Goal: Task Accomplishment & Management: Complete application form

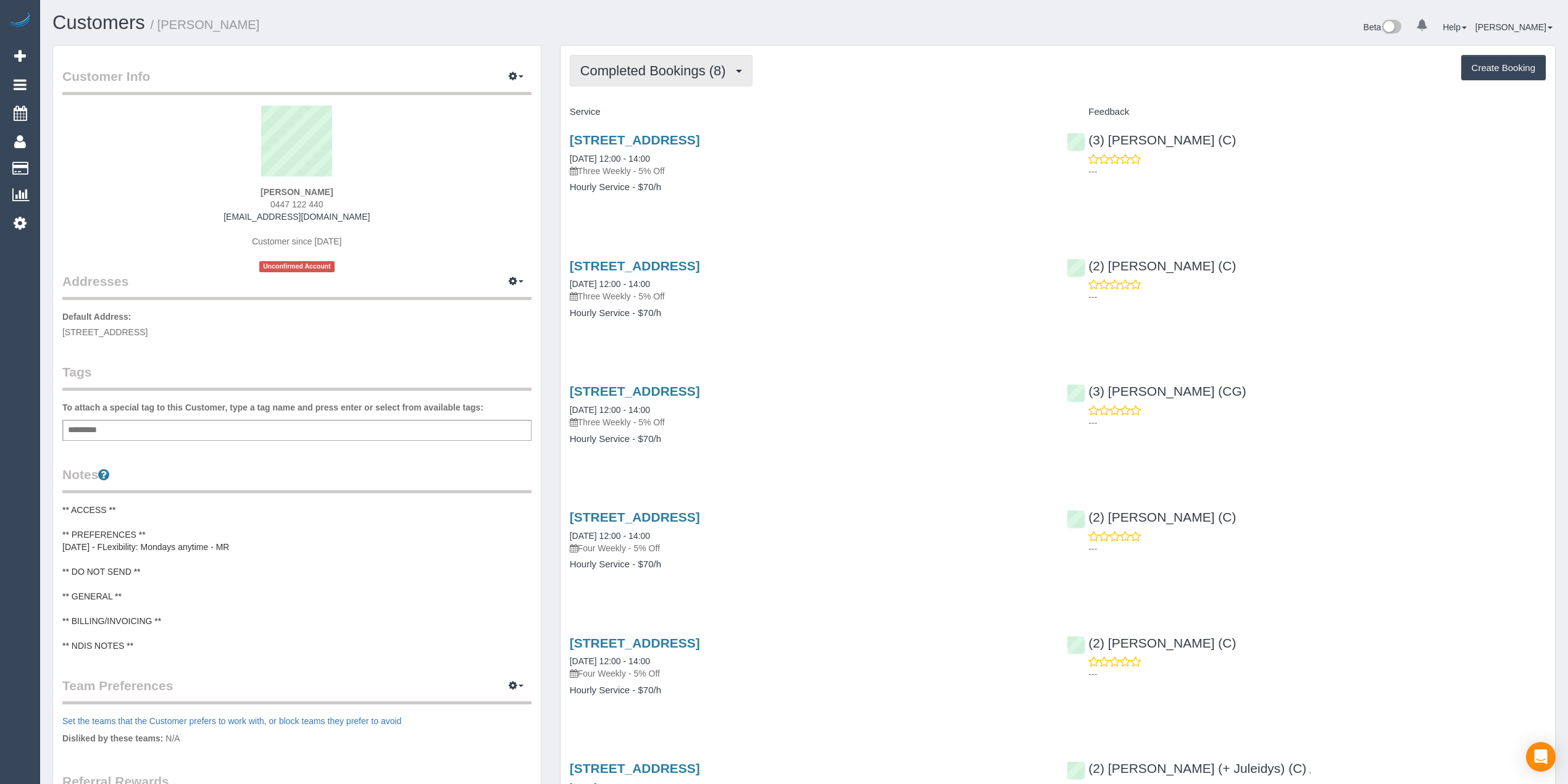
click at [665, 62] on button "Completed Bookings (8)" at bounding box center [661, 70] width 183 height 31
click at [662, 113] on link "Upcoming Bookings (12)" at bounding box center [635, 115] width 130 height 16
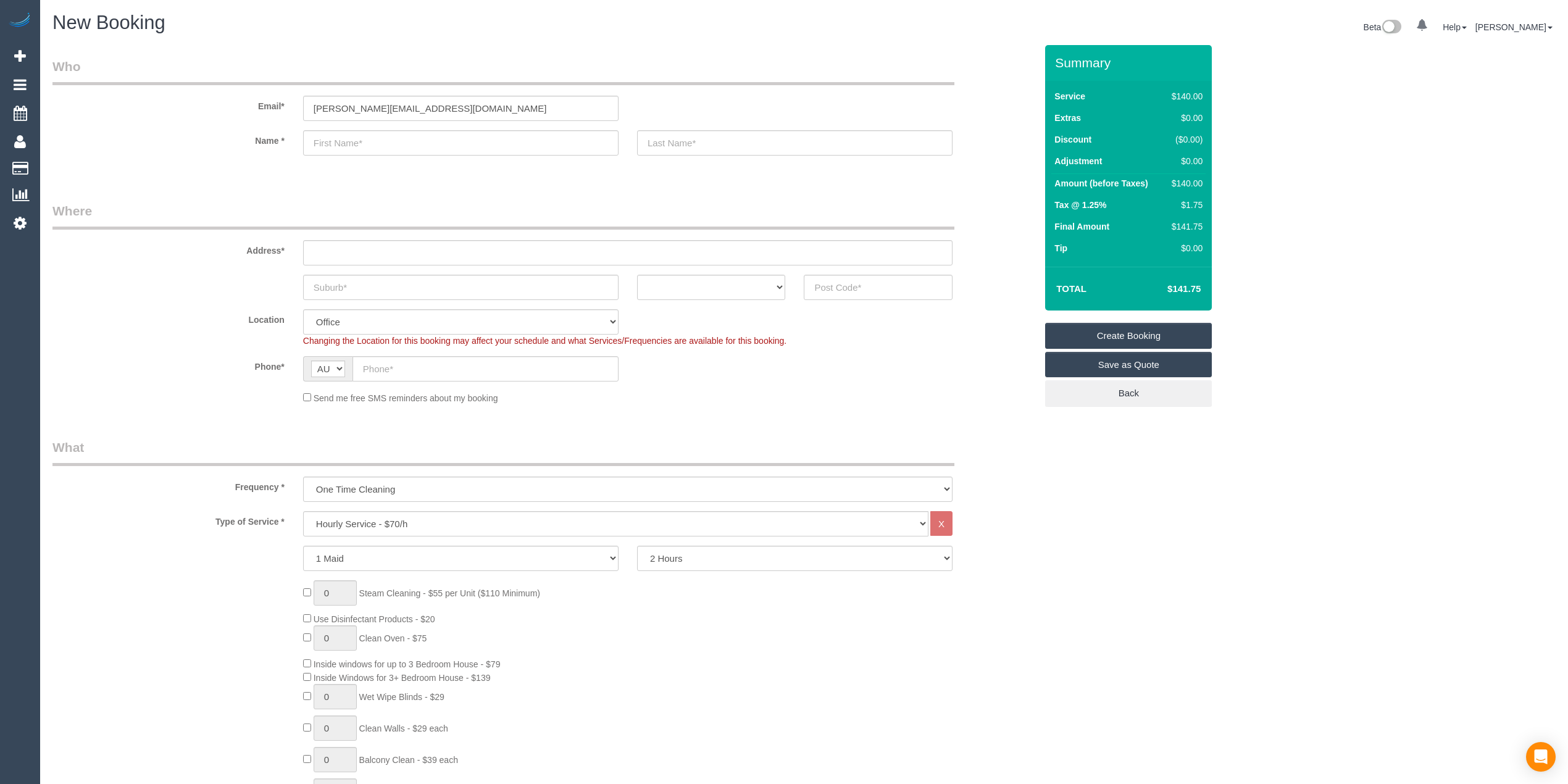
type input "brooke.vtuniting@fake.com"
click at [173, 104] on label "Email*" at bounding box center [168, 104] width 250 height 17
click at [366, 139] on input "text" at bounding box center [461, 143] width 315 height 25
click at [352, 138] on input "text" at bounding box center [461, 143] width 315 height 25
paste input "BROOKE VORHERR"
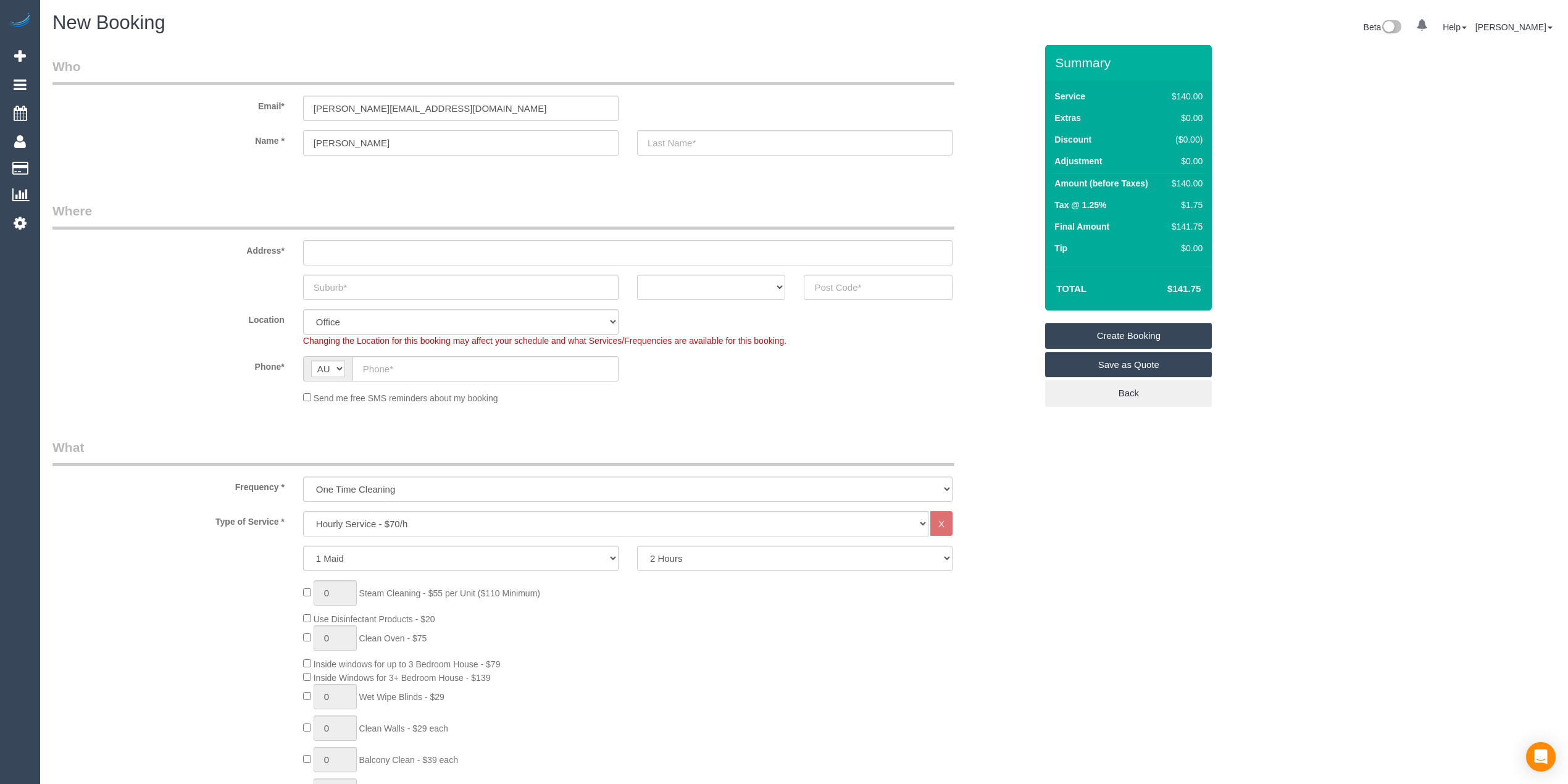
click at [352, 138] on input "BROOKE VORHERR" at bounding box center [461, 143] width 315 height 25
type input "Brooke Vorherr"
click at [670, 144] on input "text" at bounding box center [795, 143] width 315 height 25
type input "Vt Uniting"
click at [336, 254] on input "text" at bounding box center [628, 253] width 649 height 25
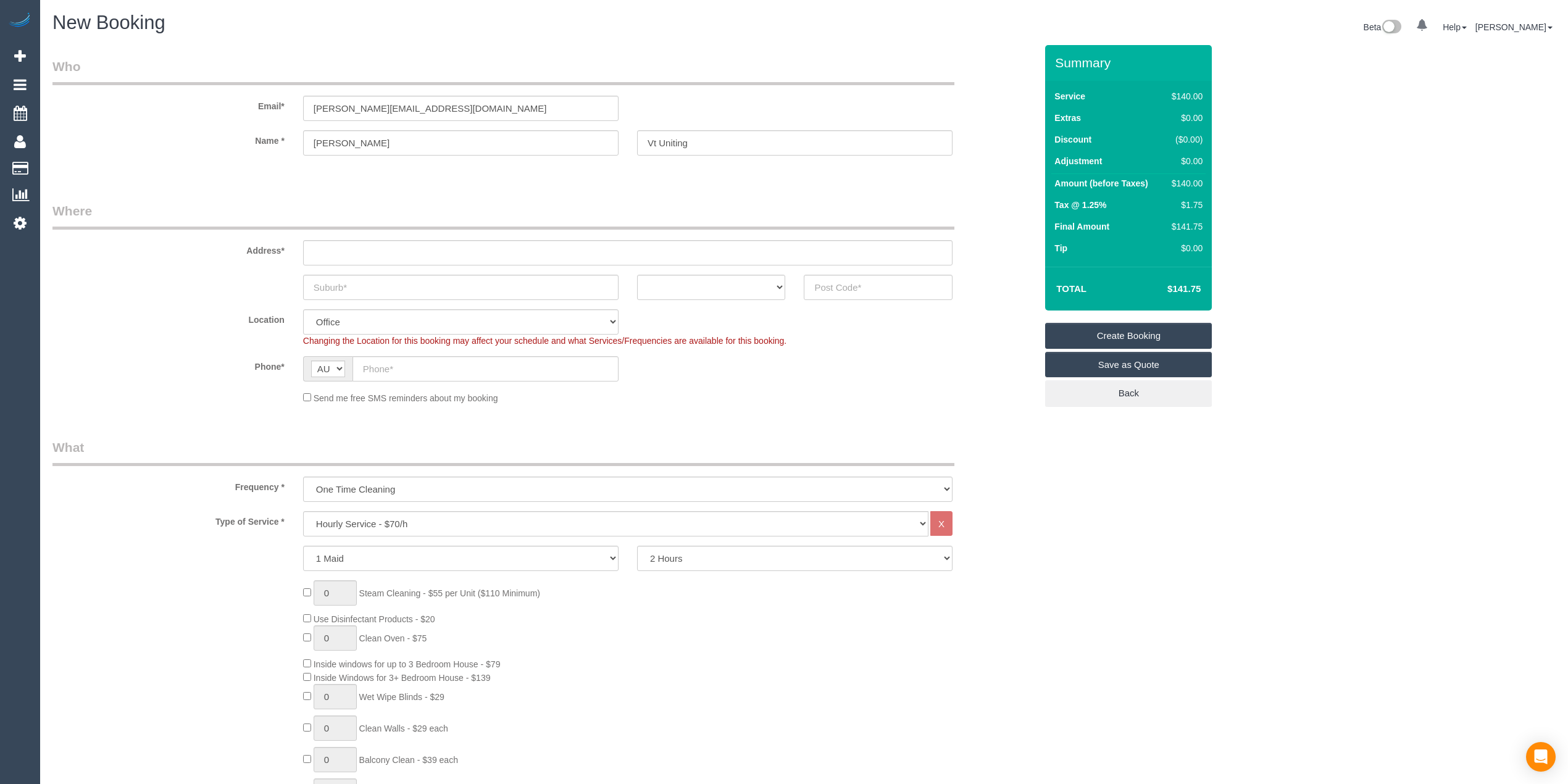
click at [368, 269] on sui-booking-address "Address* ACT NSW NT QLD SA TAS VIC WA" at bounding box center [544, 251] width 984 height 98
click at [359, 247] on input "text" at bounding box center [628, 253] width 649 height 25
paste input "60 Binbrook Drive"
type input "60 Binbrook Drive"
click at [353, 284] on input "text" at bounding box center [461, 287] width 315 height 25
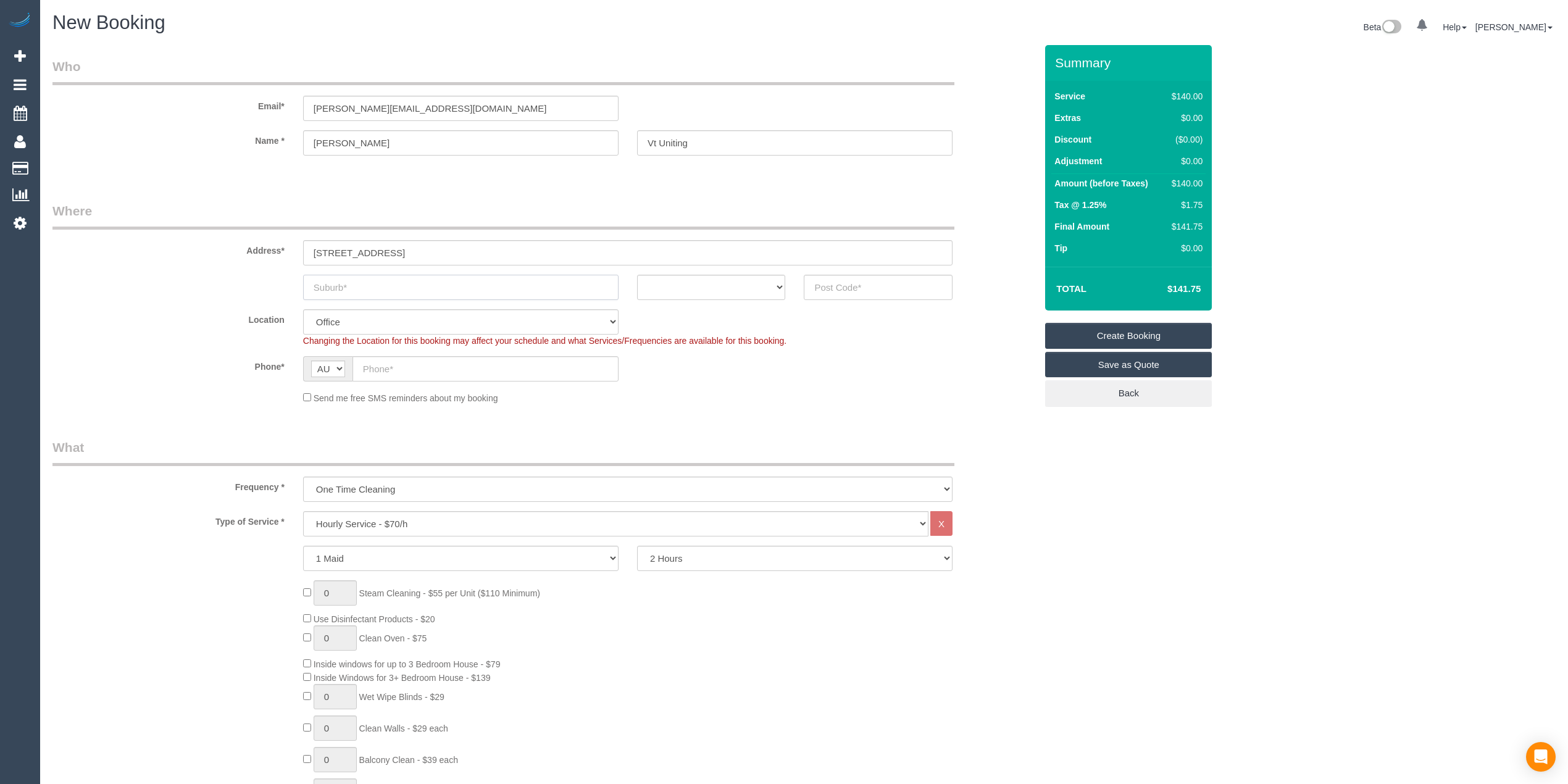
click at [383, 289] on input "text" at bounding box center [461, 287] width 315 height 25
paste input "CROYDON"
type input "CROYDON"
click at [665, 287] on select "ACT NSW NT QLD SA TAS VIC WA" at bounding box center [712, 287] width 149 height 25
select select "VIC"
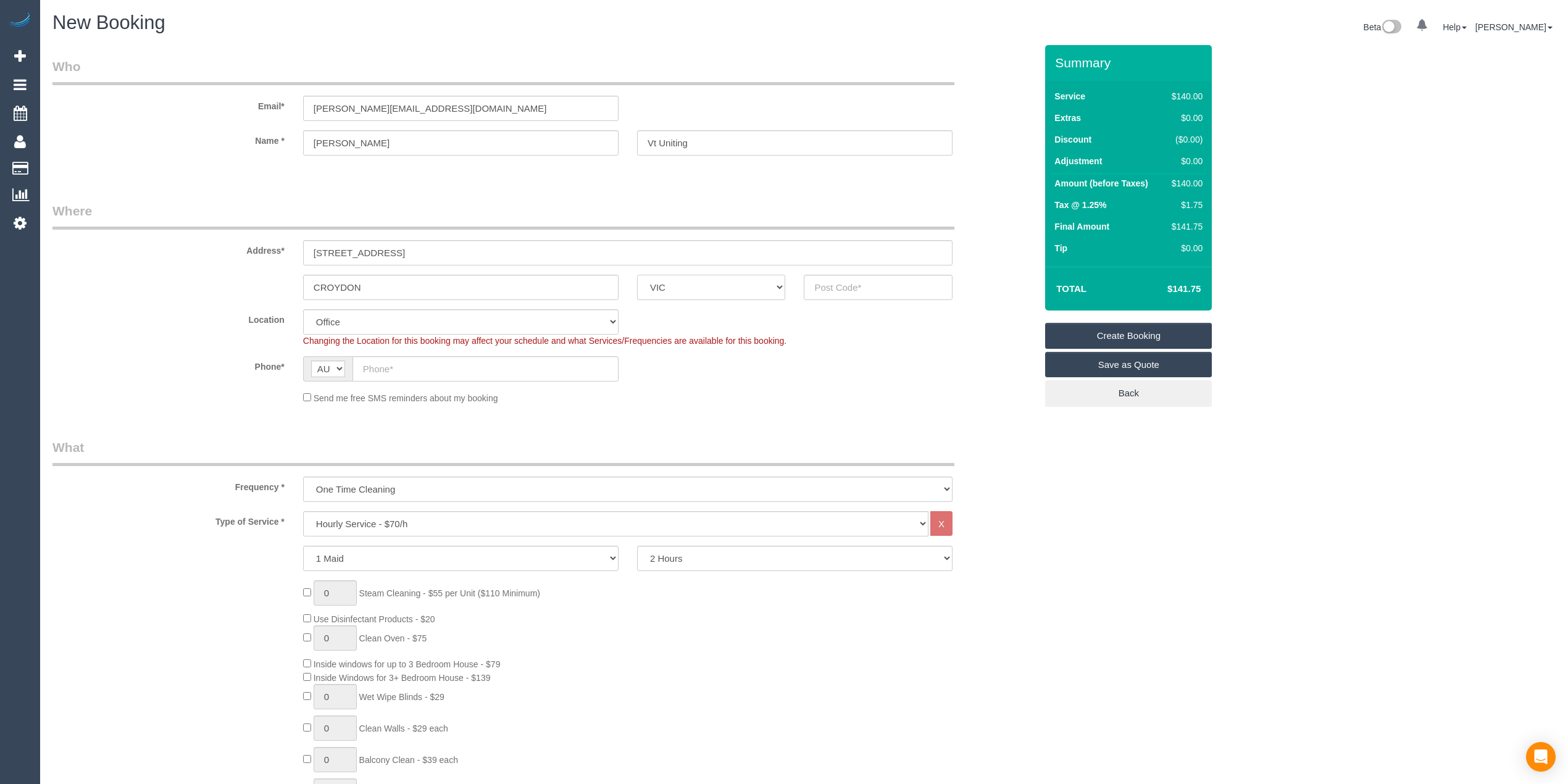
click at [637, 274] on select "ACT NSW NT QLD SA TAS VIC WA" at bounding box center [712, 287] width 149 height 25
click at [842, 282] on input "text" at bounding box center [879, 287] width 149 height 25
type input "3136"
click at [382, 370] on input "text" at bounding box center [486, 369] width 266 height 25
select select "57"
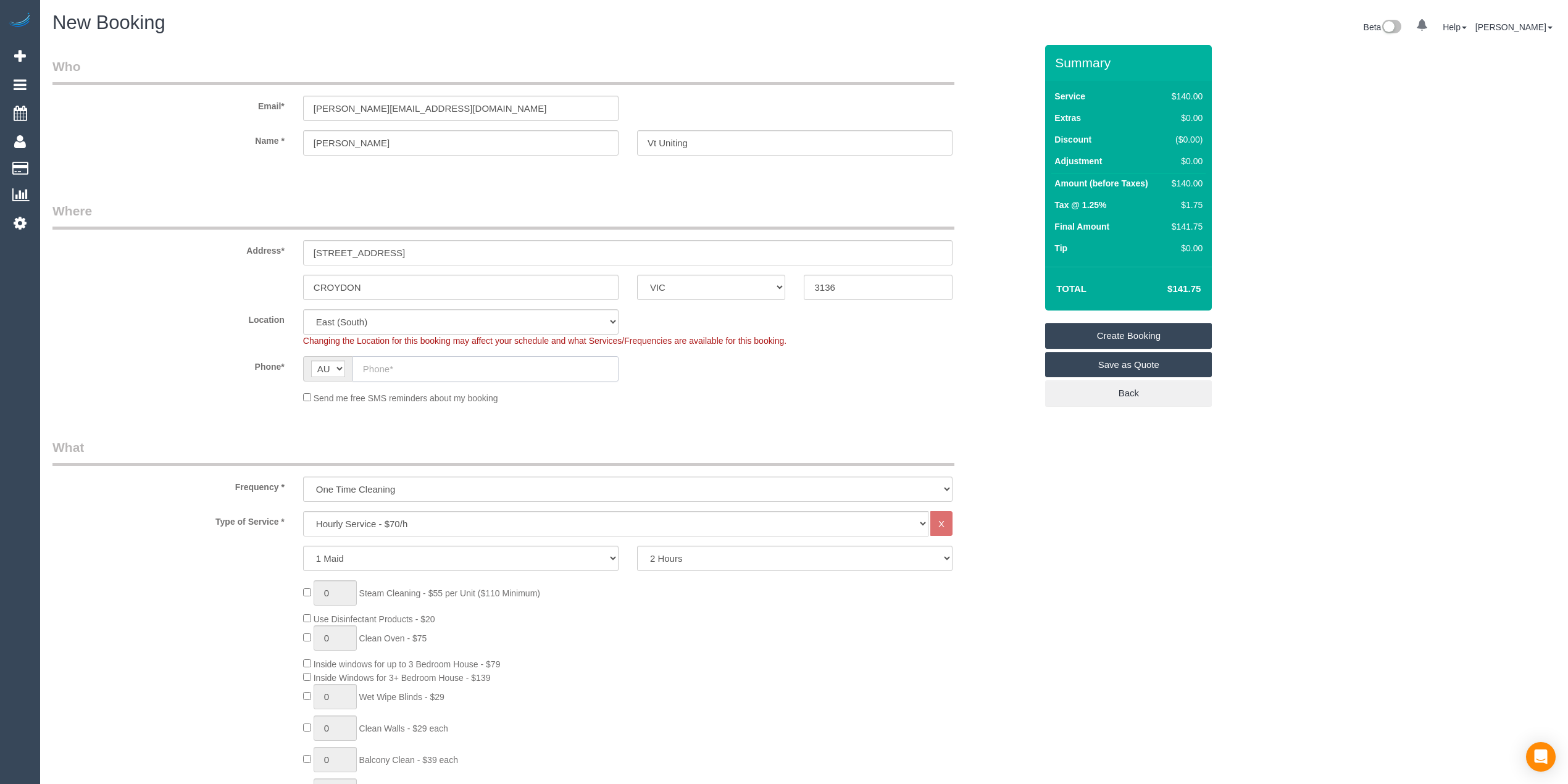
select select "object:2156"
click at [400, 369] on input "text" at bounding box center [486, 369] width 266 height 25
paste input "0431 584 790"
type input "0431 584 790"
click at [680, 563] on select "2 Hours 2.5 Hours 3 Hours 3.5 Hours 4 Hours 4.5 Hours 5 Hours 5.5 Hours 6 Hours…" at bounding box center [795, 559] width 315 height 25
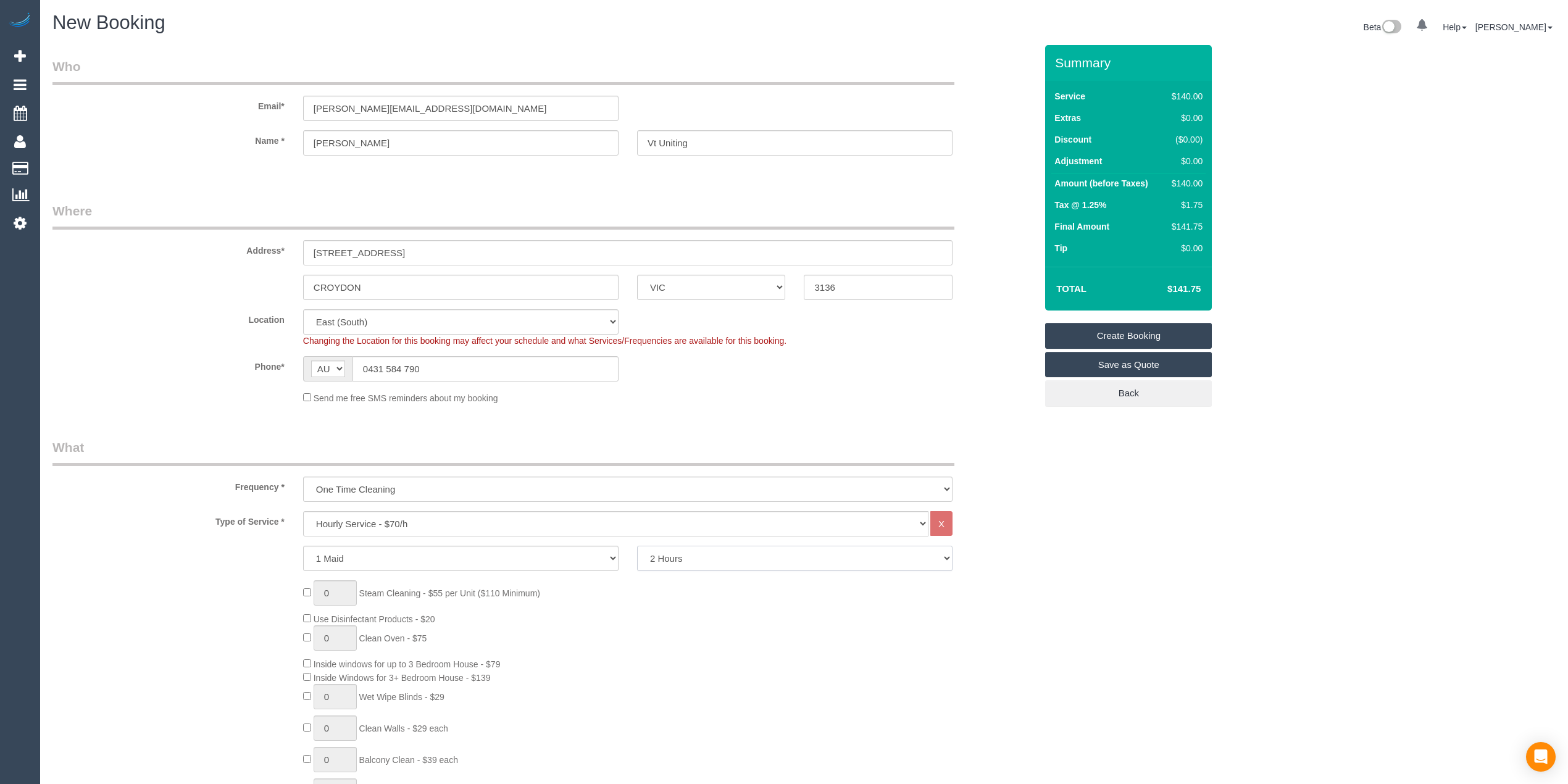
select select "240"
click at [637, 546] on select "2 Hours 2.5 Hours 3 Hours 3.5 Hours 4 Hours 4.5 Hours 5 Hours 5.5 Hours 6 Hours…" at bounding box center [795, 559] width 315 height 25
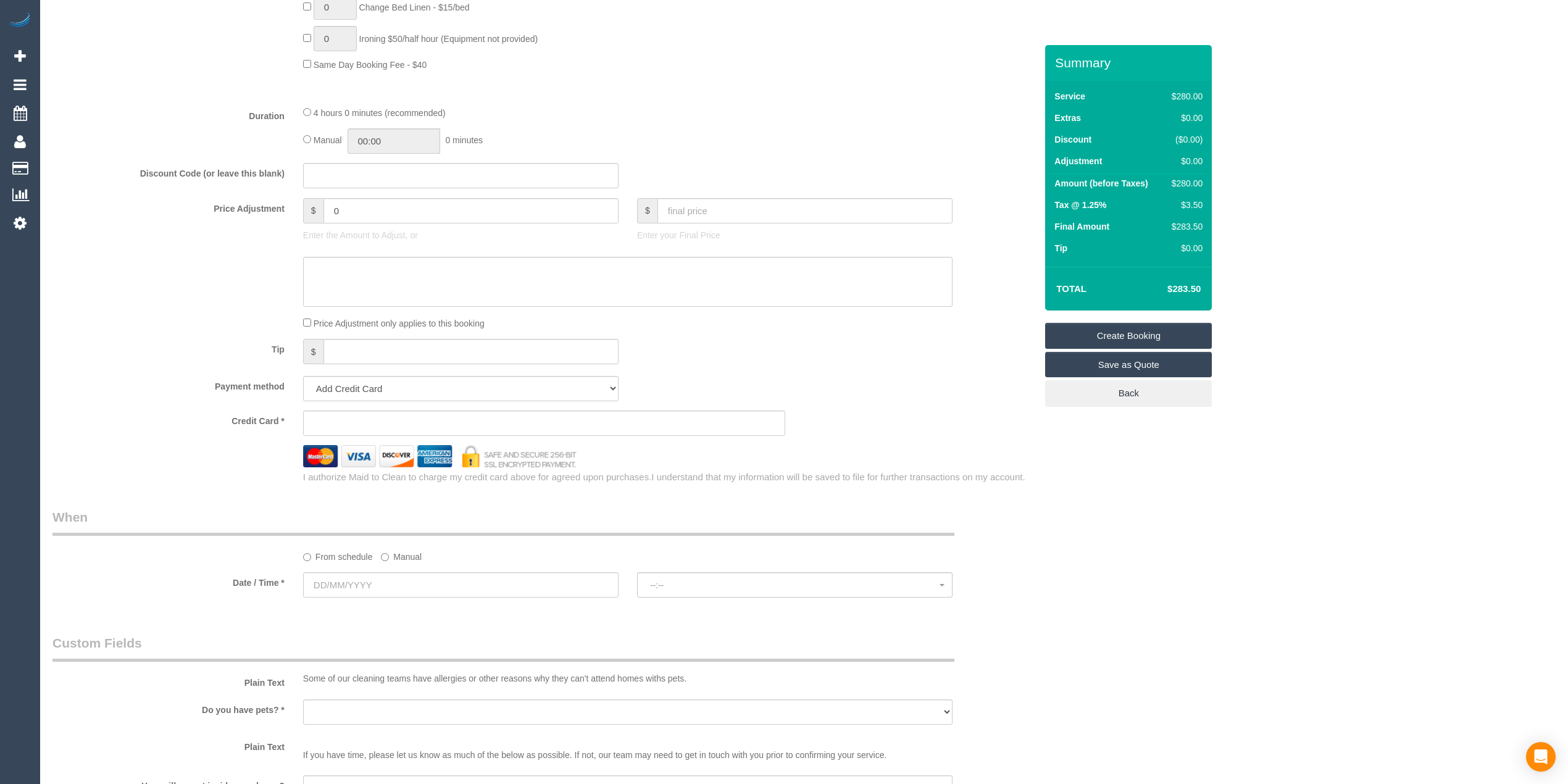
scroll to position [960, 0]
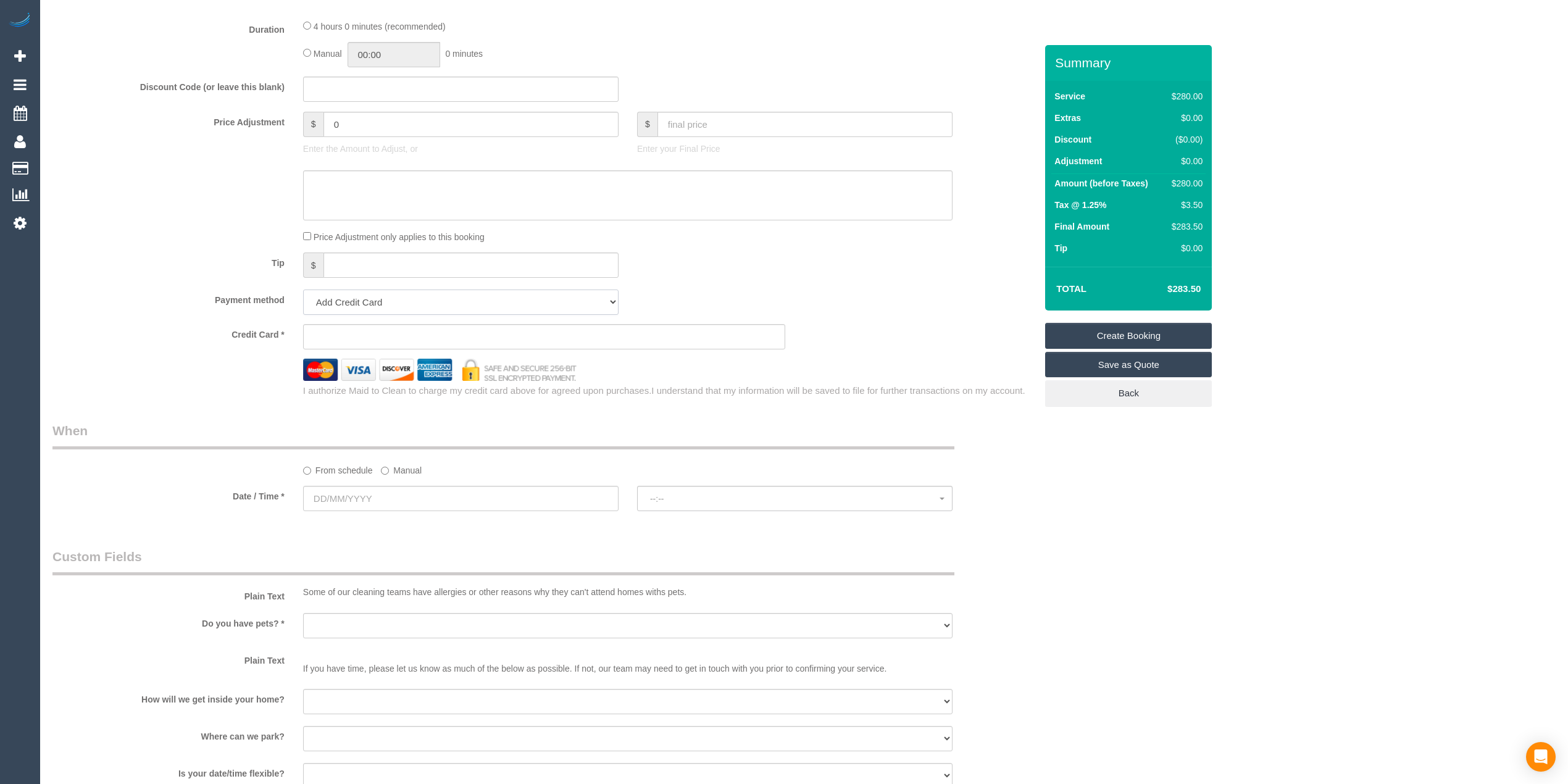
click at [346, 304] on select "Add Credit Card Cash Check Paypal" at bounding box center [461, 302] width 315 height 25
select select "string:check"
click at [303, 290] on select "Add Credit Card Cash Check Paypal" at bounding box center [461, 302] width 315 height 25
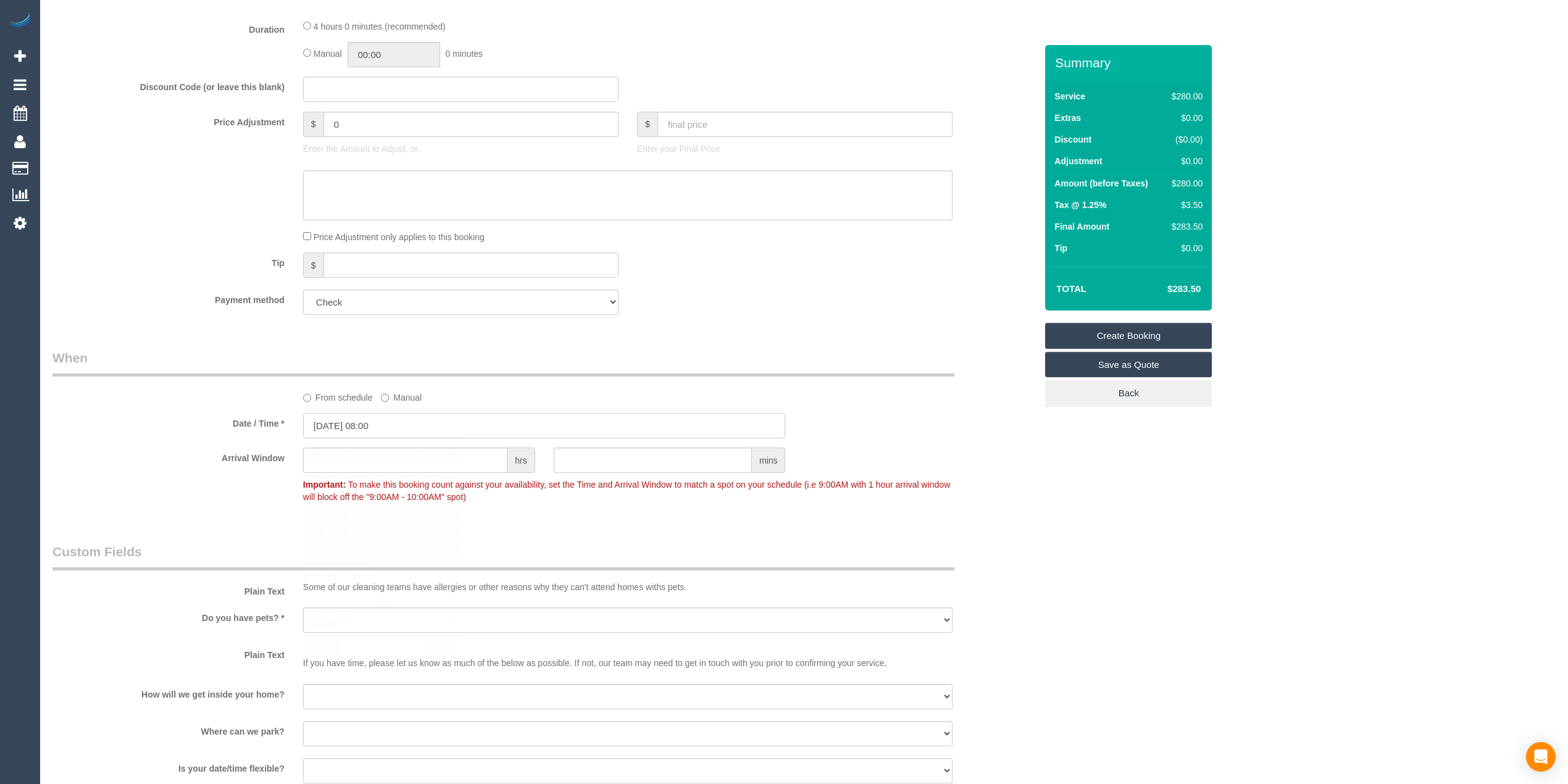
click at [342, 429] on input "30/09/2025 08:00" at bounding box center [545, 425] width 483 height 25
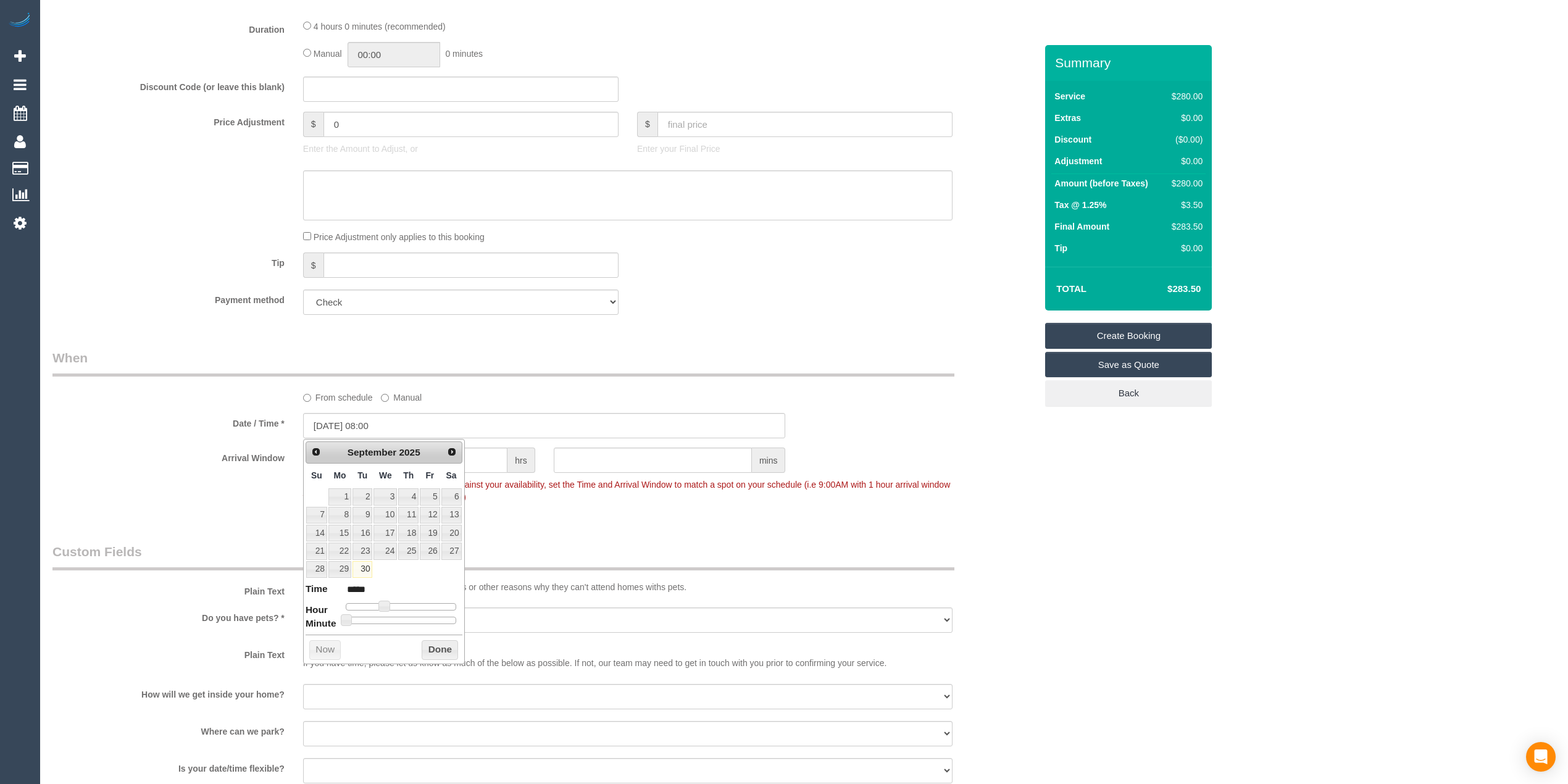
click at [450, 458] on link "Next" at bounding box center [452, 452] width 17 height 17
click at [358, 512] on link "7" at bounding box center [362, 515] width 20 height 17
type input "07/10/2025 09:00"
type input "*****"
type input "07/10/2025 10:00"
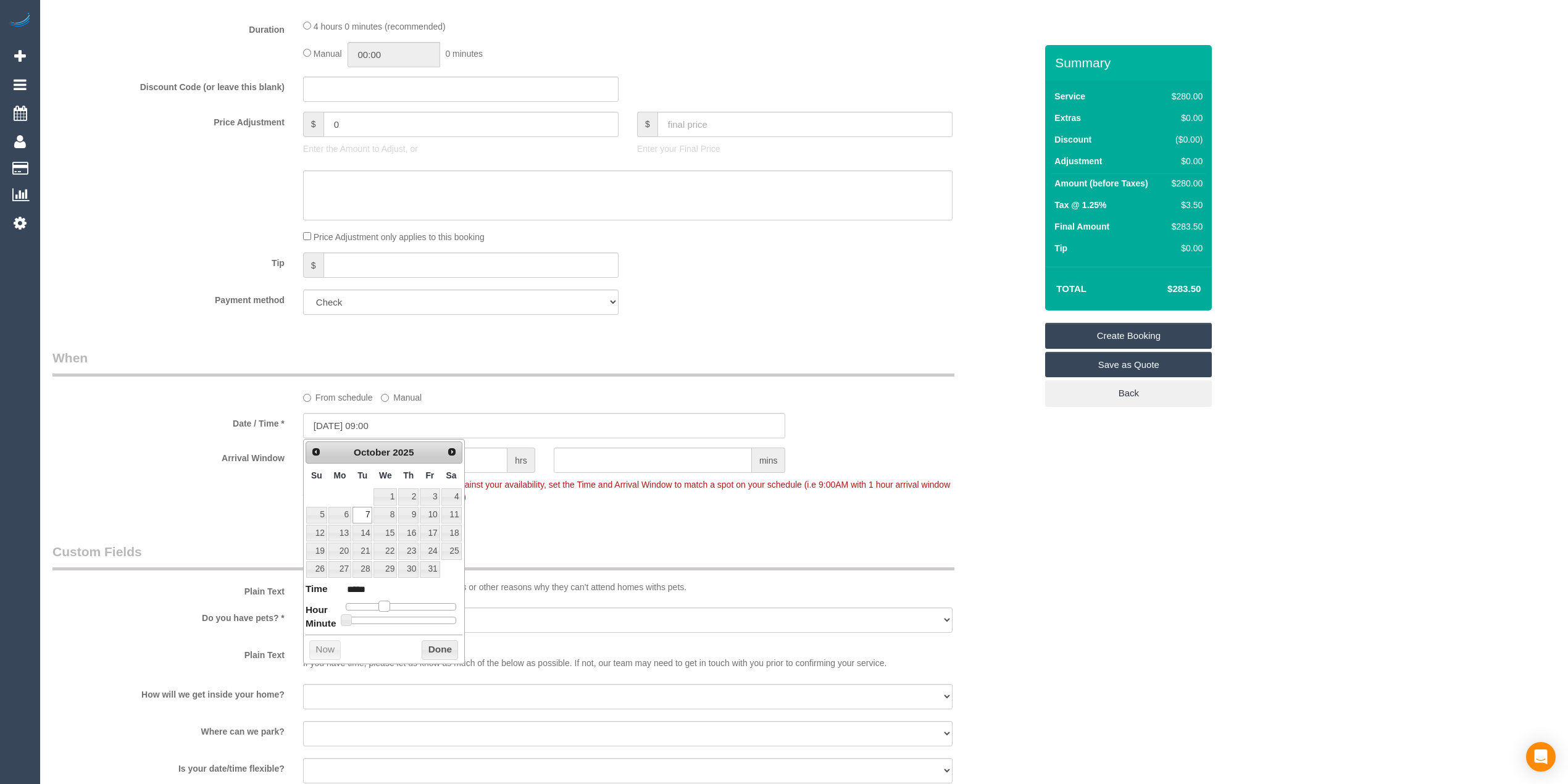
type input "*****"
type input "07/10/2025 09:00"
type input "*****"
drag, startPoint x: 382, startPoint y: 606, endPoint x: 389, endPoint y: 605, distance: 7.1
click at [389, 605] on span at bounding box center [389, 606] width 11 height 11
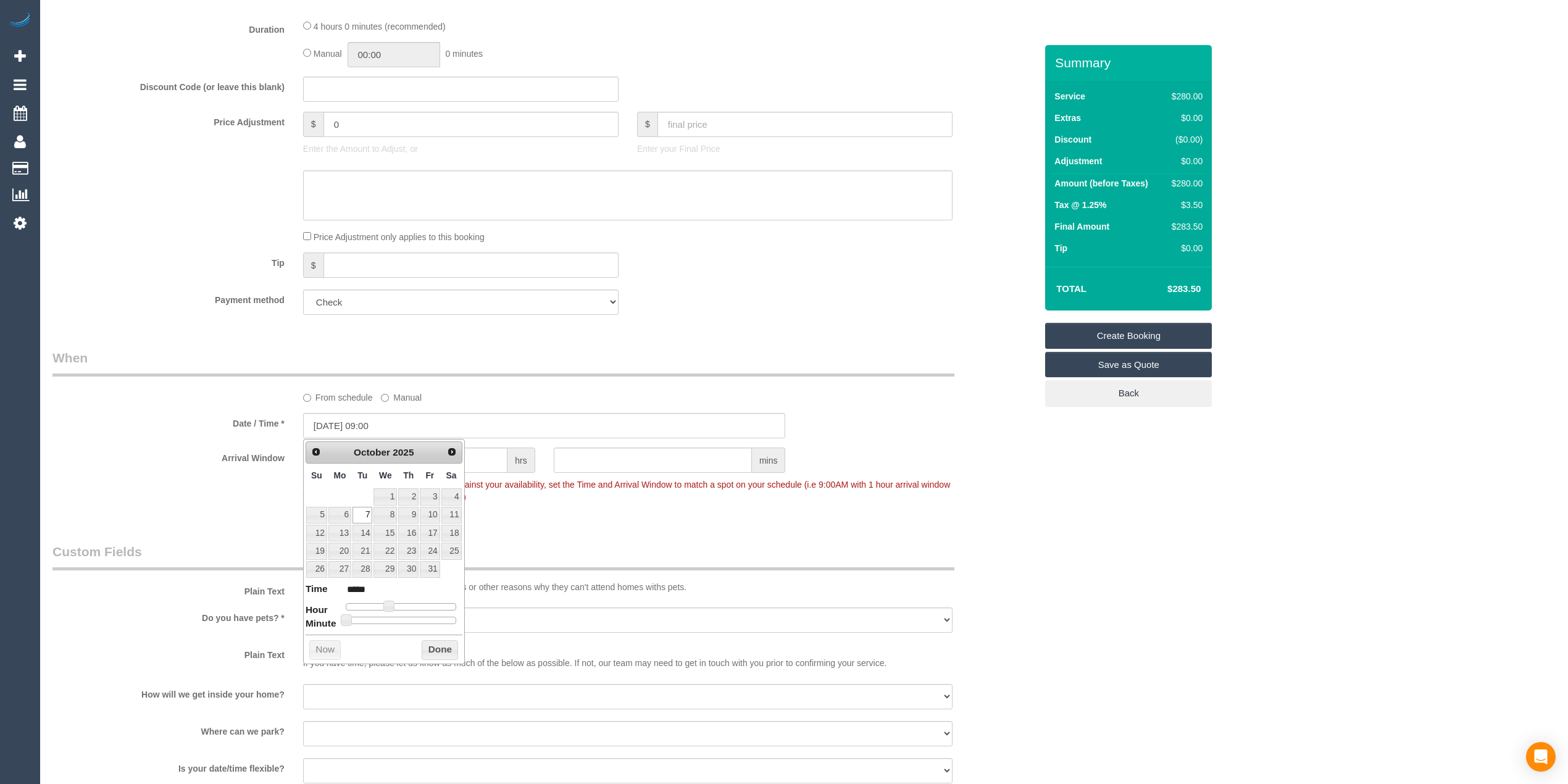
click at [1231, 593] on div "Who Email* brooke.vtuniting@fake.com Name * Brooke Vorherr Vt Uniting Where Add…" at bounding box center [804, 171] width 1504 height 2174
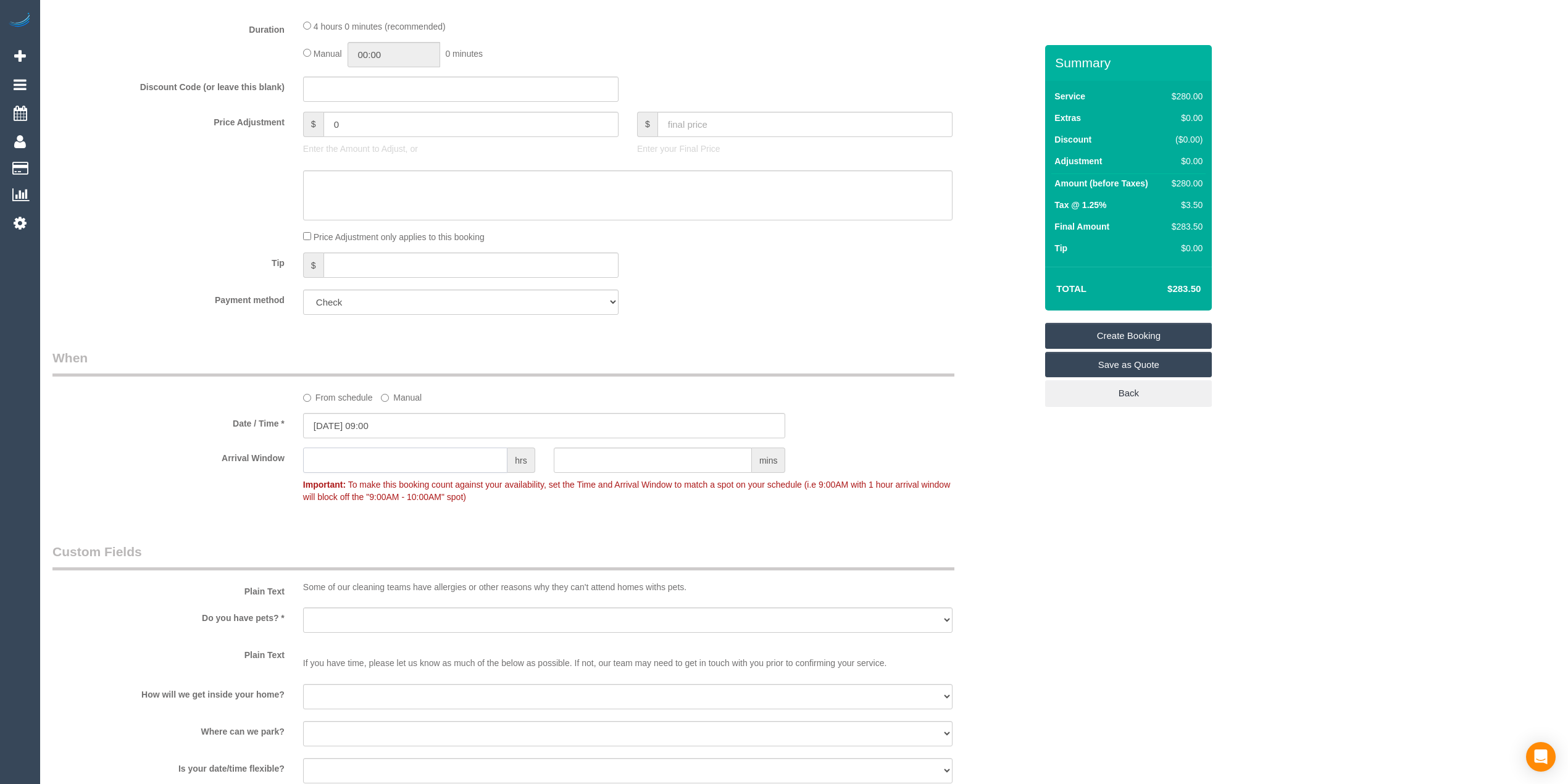
click at [394, 459] on input "text" at bounding box center [405, 460] width 205 height 25
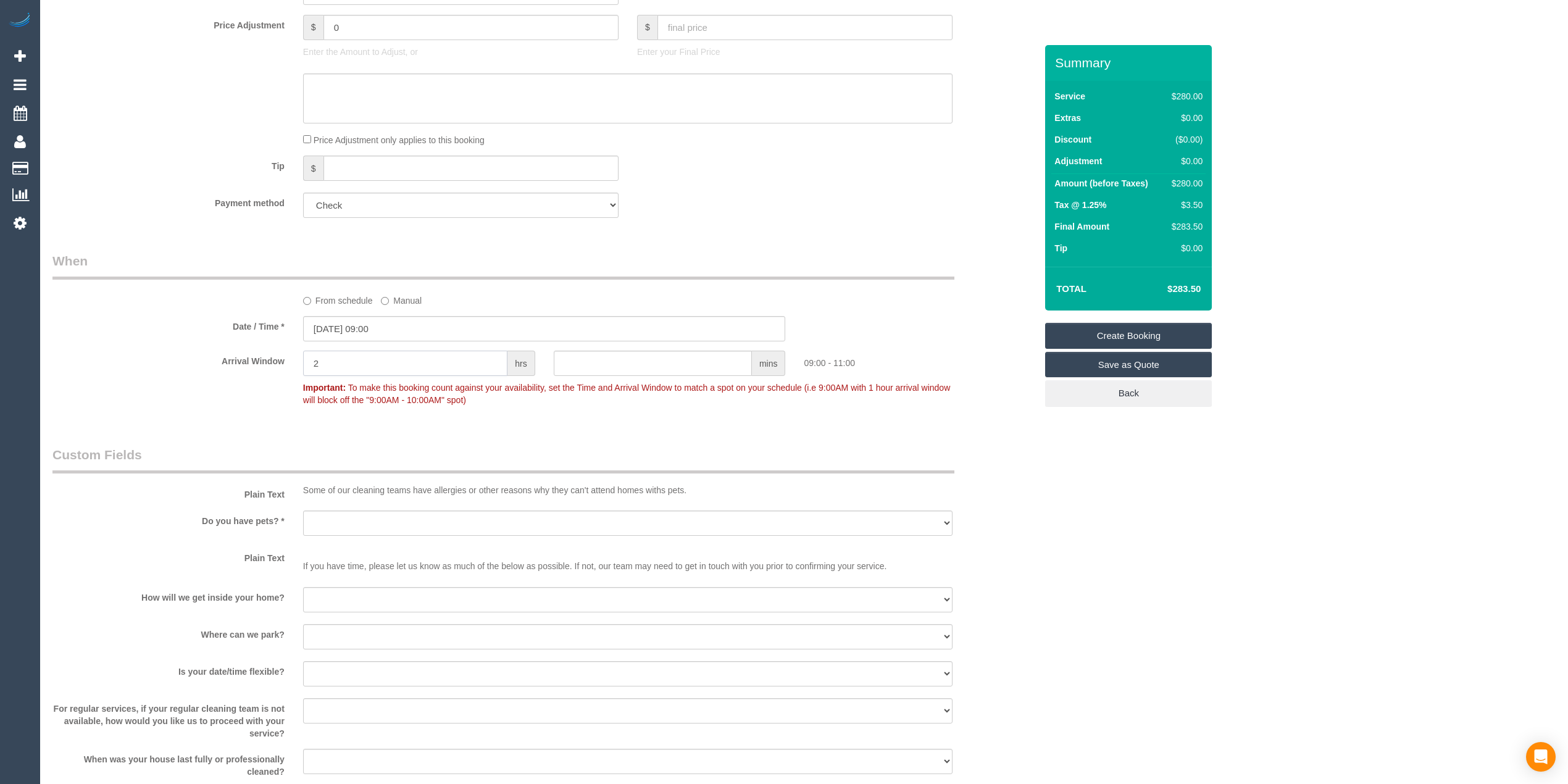
scroll to position [1097, 0]
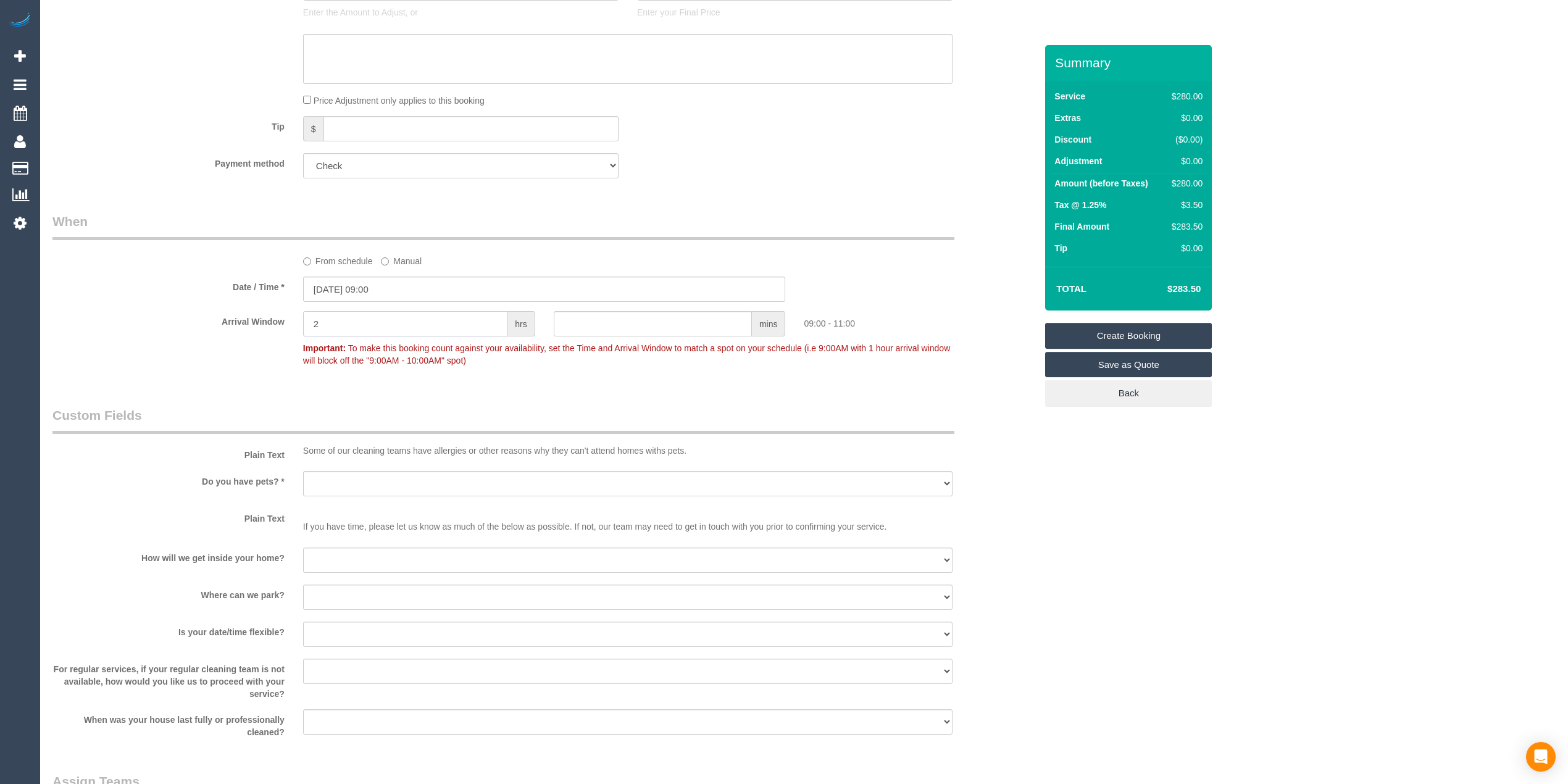
type input "2"
click at [324, 485] on select "Yes - Cats Yes - Dogs No pets Yes - Dogs and Cats Yes - Other" at bounding box center [628, 483] width 649 height 25
select select "number:28"
click at [303, 471] on select "Yes - Cats Yes - Dogs No pets Yes - Dogs and Cats Yes - Other" at bounding box center [628, 483] width 649 height 25
click at [336, 556] on select "I will be home Key will be left (please provide details below) Lock box/Access …" at bounding box center [628, 560] width 649 height 25
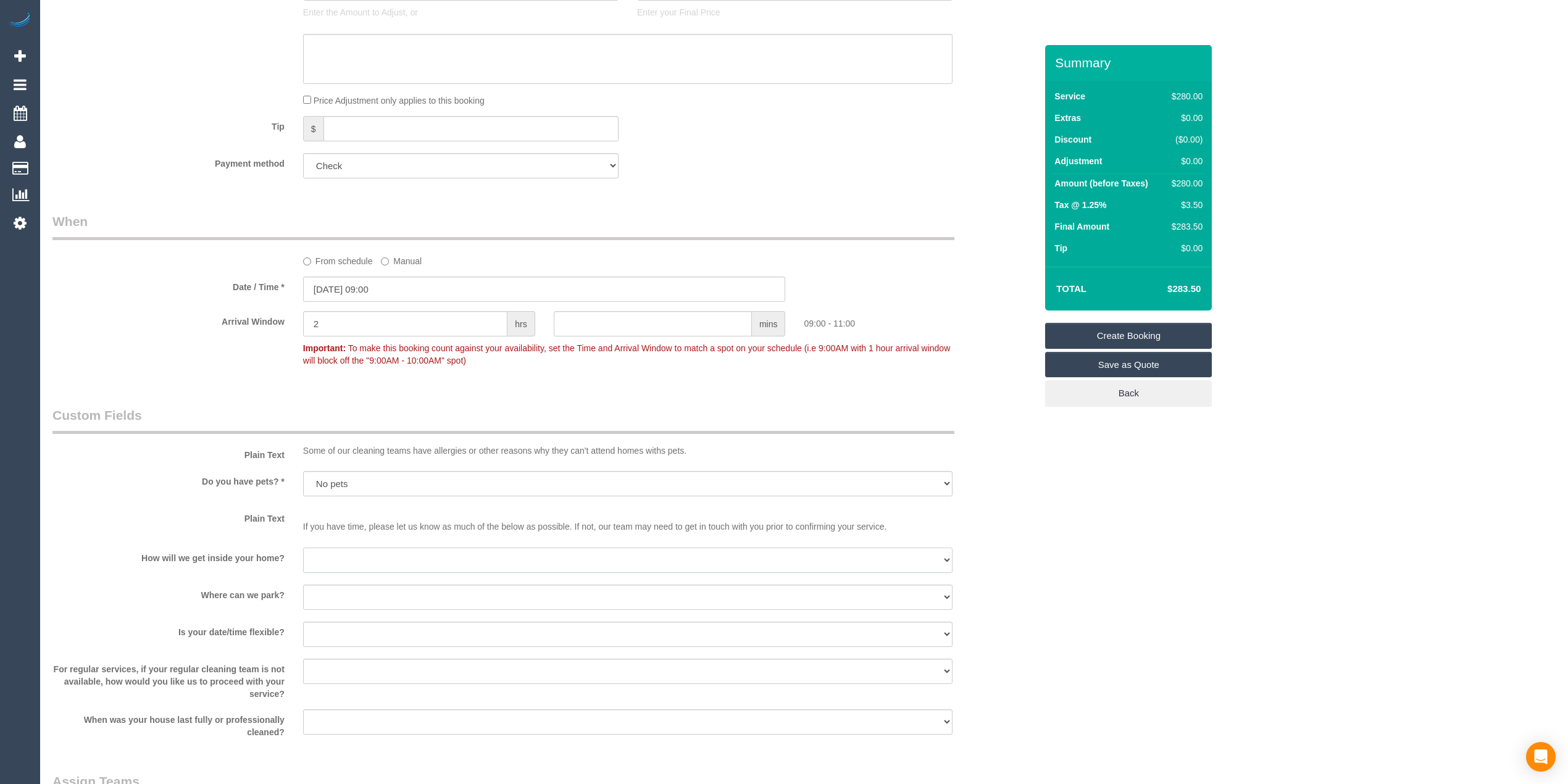
select select "number:14"
click at [303, 548] on select "I will be home Key will be left (please provide details below) Lock box/Access …" at bounding box center [628, 560] width 649 height 25
click at [331, 590] on select "I will provide parking on-site Free street parking Paid street parking (cost wi…" at bounding box center [628, 597] width 649 height 25
select select "number:19"
click at [303, 585] on select "I will provide parking on-site Free street parking Paid street parking (cost wi…" at bounding box center [628, 597] width 649 height 25
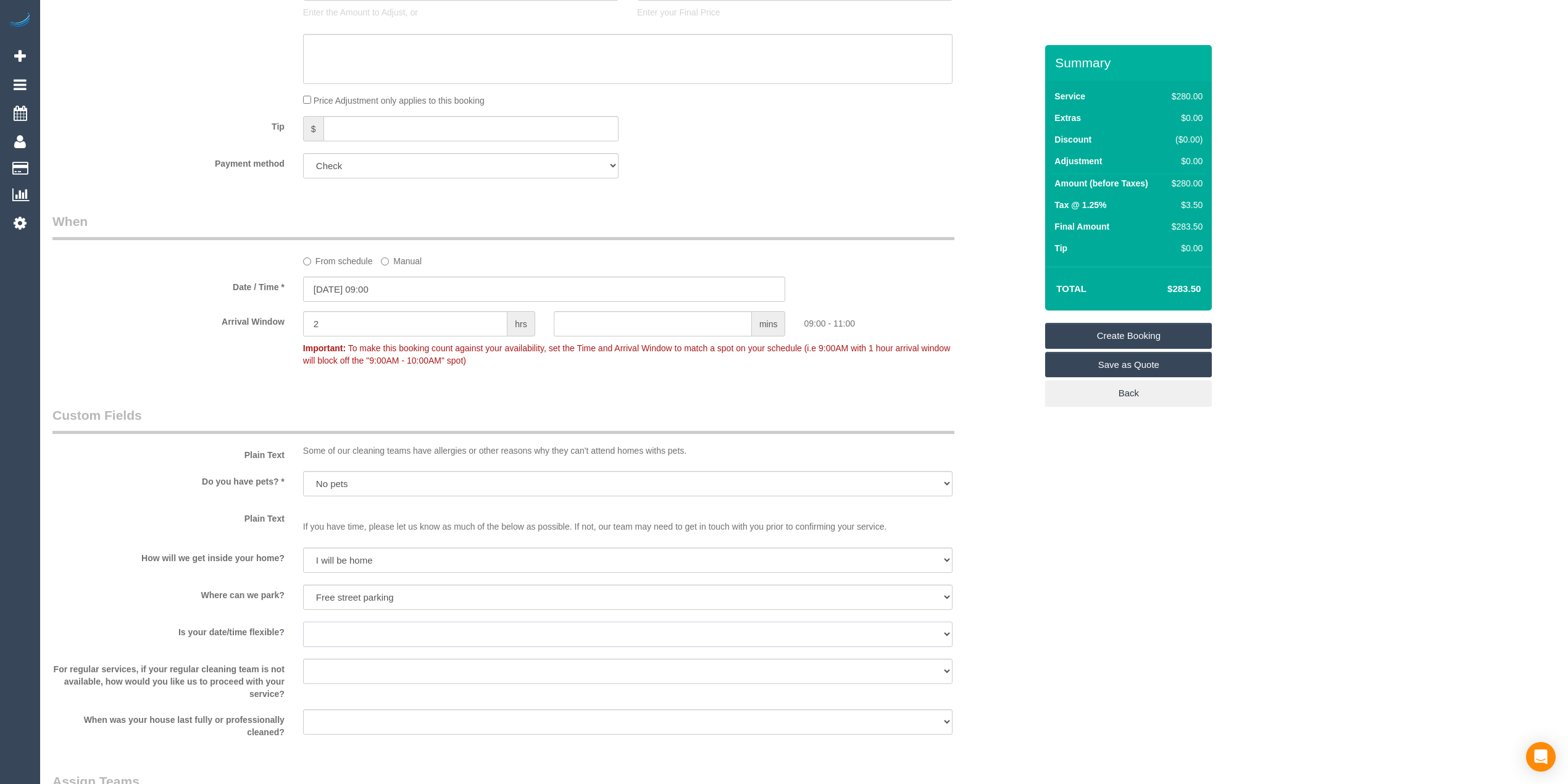
click at [345, 635] on select "Yes - date and time Yes - date but not time Yes - time but not date No - No fle…" at bounding box center [628, 634] width 649 height 25
select select "number:25"
click at [303, 622] on select "Yes - date and time Yes - date but not time Yes - time but not date No - No fle…" at bounding box center [628, 634] width 649 height 25
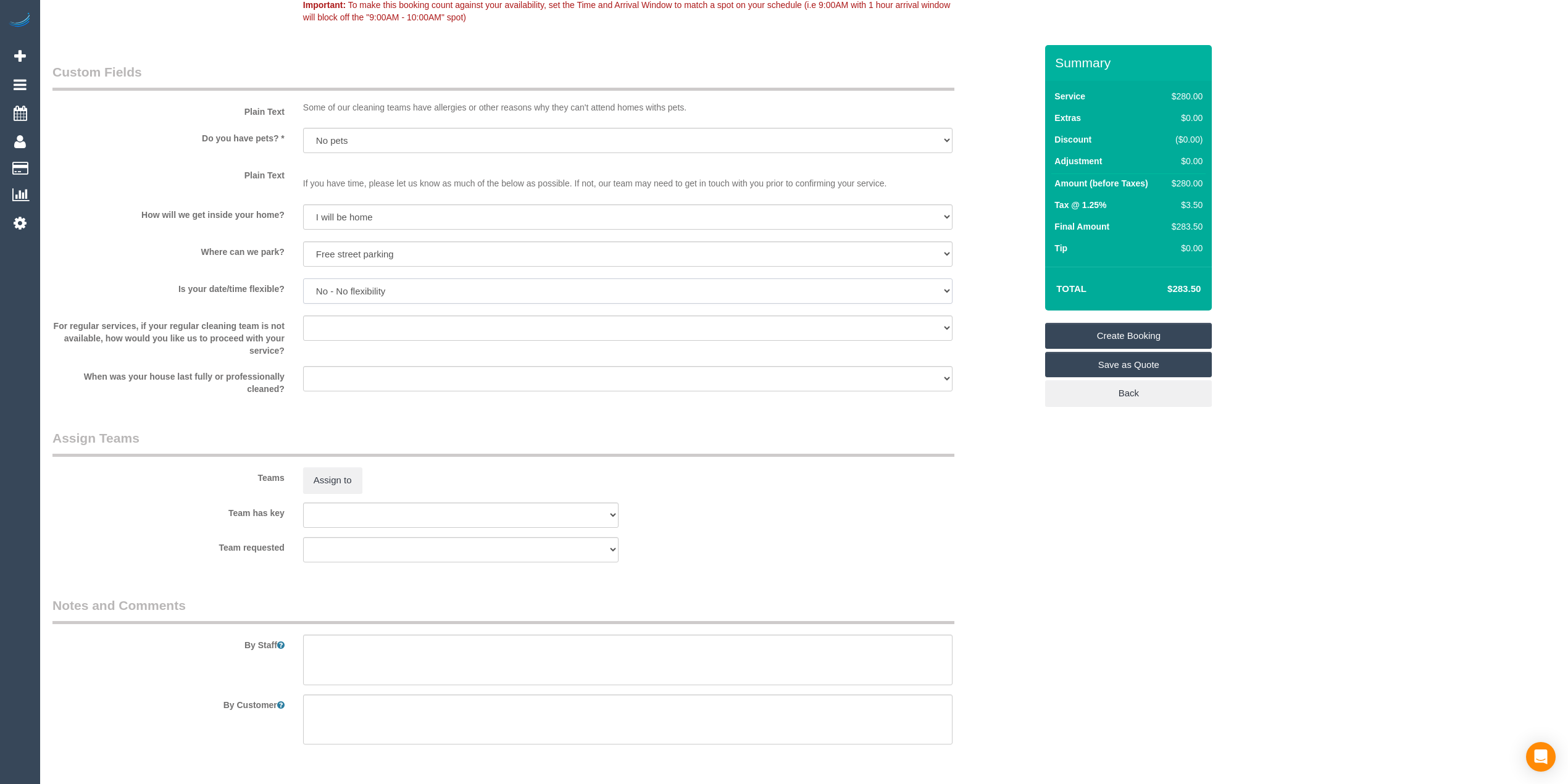
scroll to position [1477, 0]
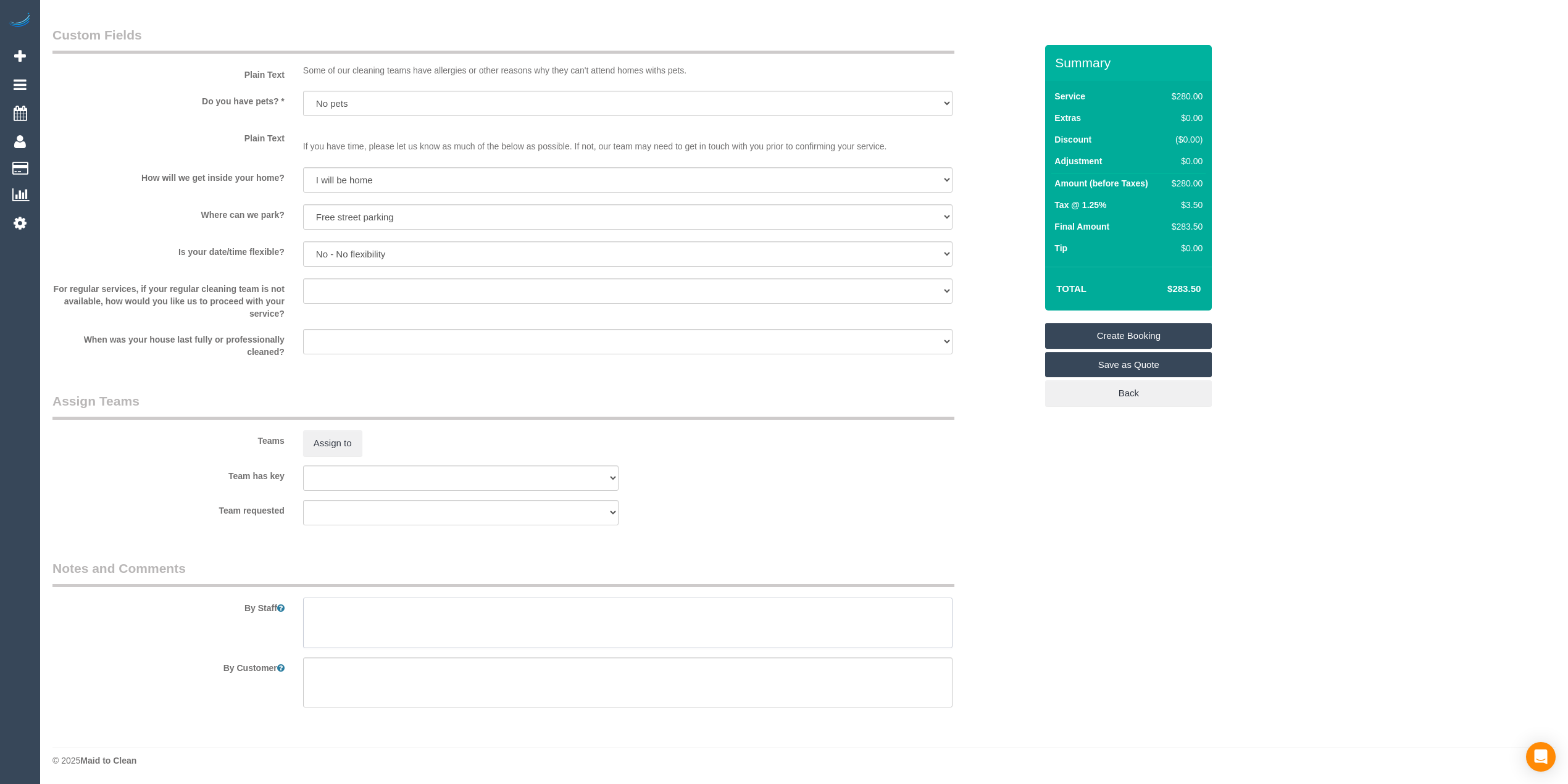
click at [383, 615] on textarea at bounding box center [628, 622] width 649 height 50
paste textarea "Deep clean of bathrooms cobweds and if time deep clean of carpet in main living…"
click at [450, 613] on textarea at bounding box center [628, 622] width 649 height 50
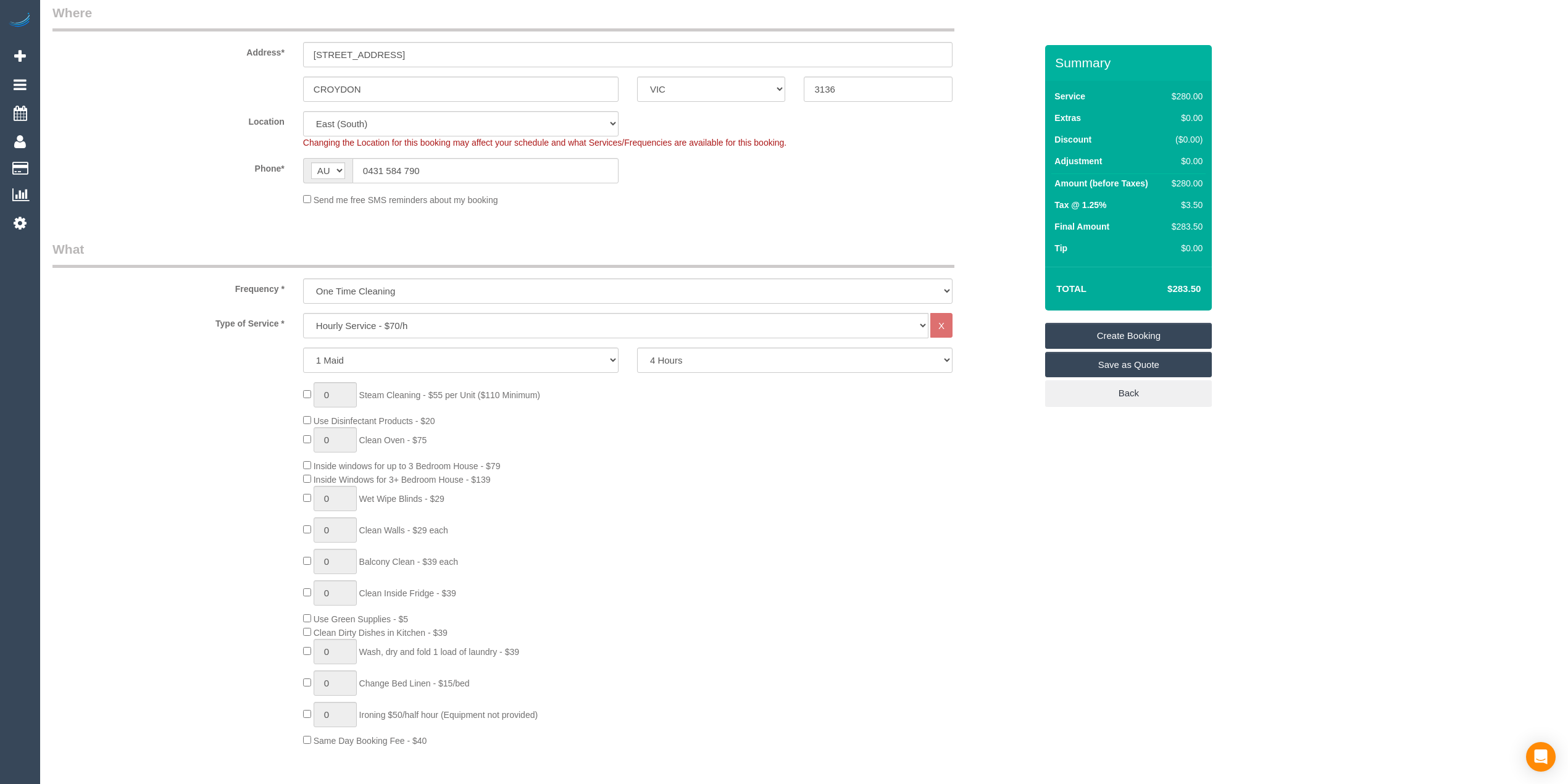
scroll to position [0, 0]
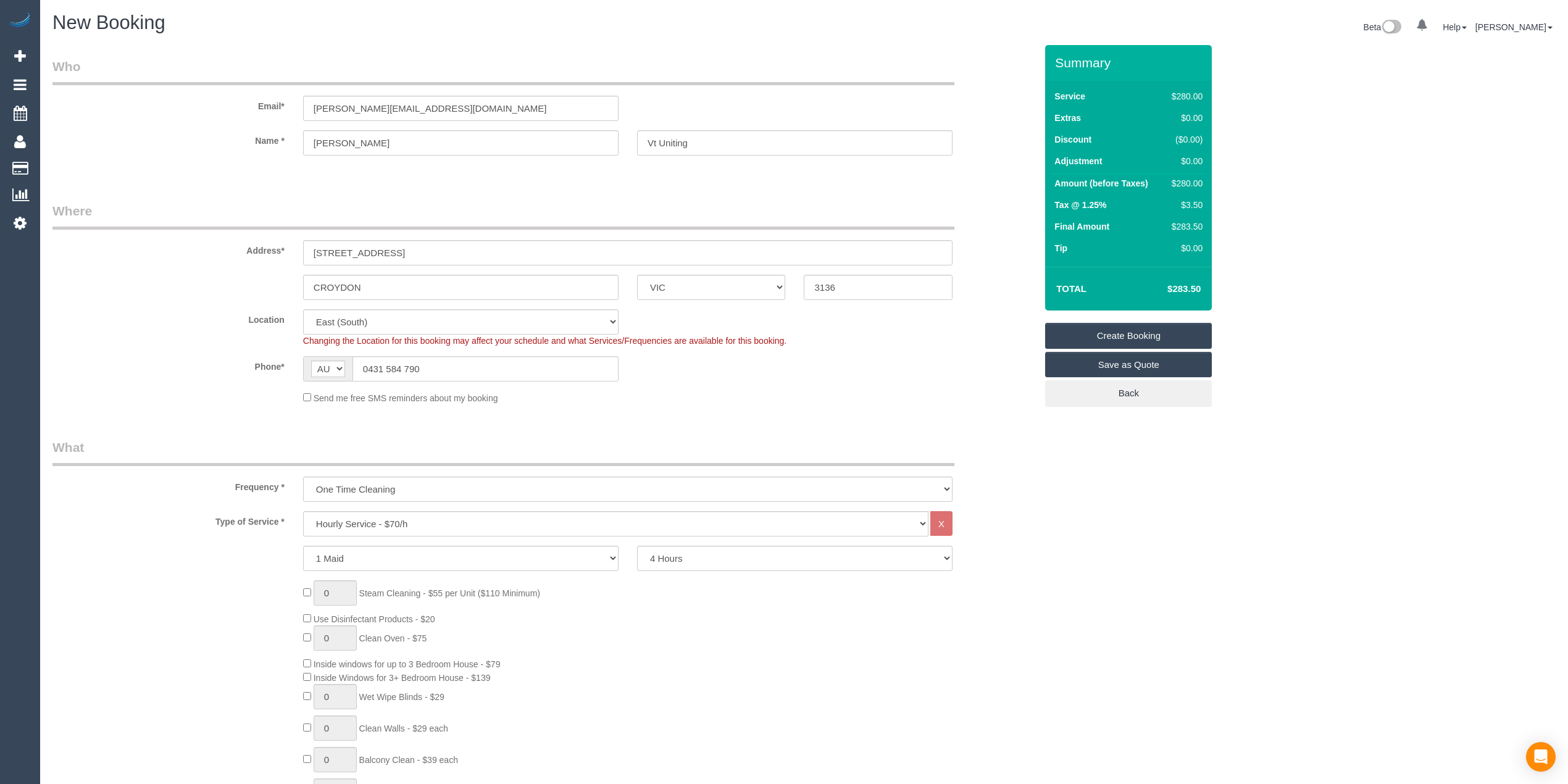
type textarea "Deep clean of bathrooms cobwebs and if time deep clean of carpet in main living…"
drag, startPoint x: 447, startPoint y: 99, endPoint x: 215, endPoint y: 105, distance: 232.1
click at [215, 105] on div "Email* brooke.vtuniting@fake.com" at bounding box center [544, 89] width 1002 height 64
click at [1130, 327] on link "Create Booking" at bounding box center [1129, 336] width 167 height 26
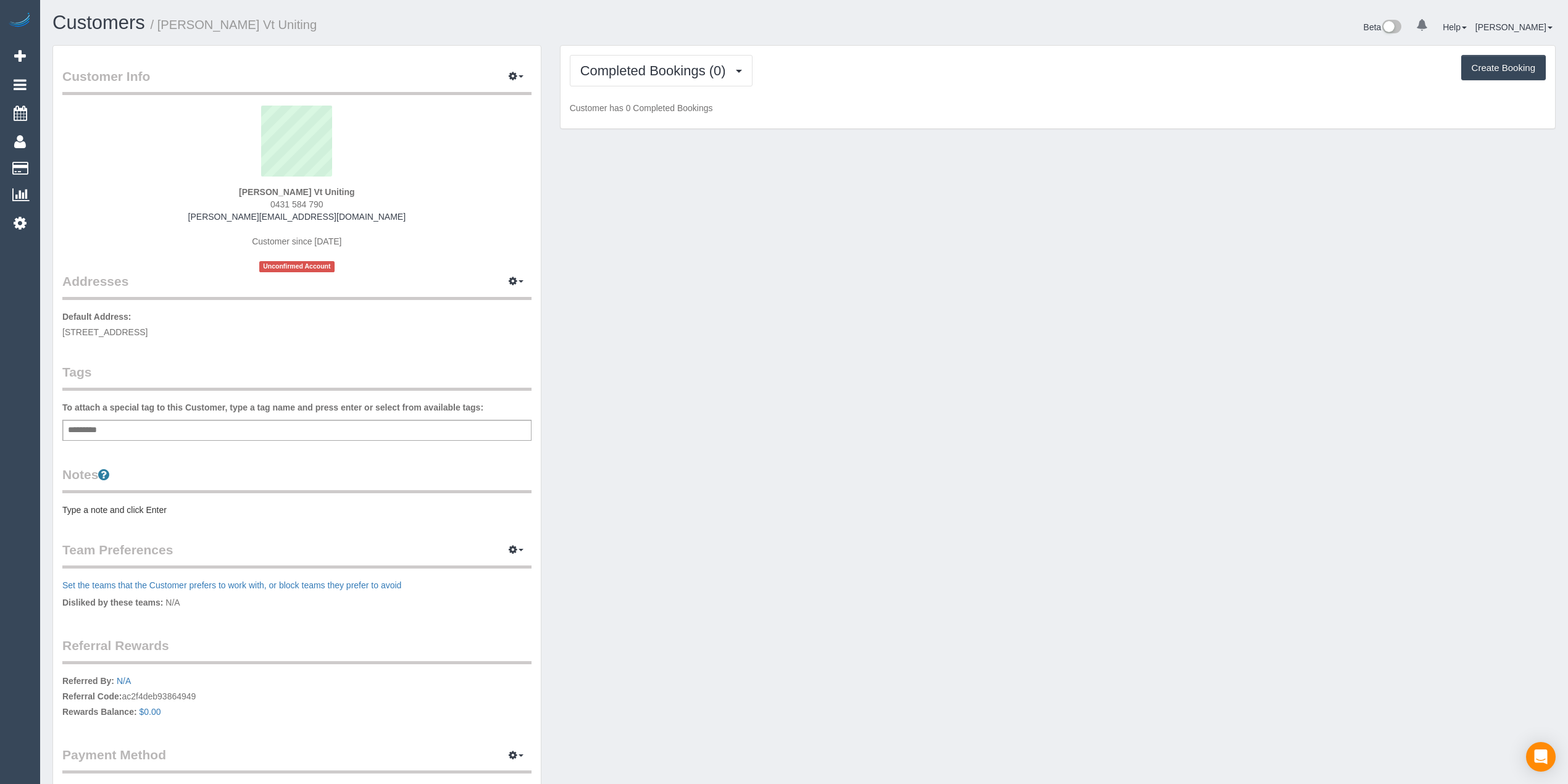
click at [258, 426] on div "Add a tag" at bounding box center [297, 430] width 470 height 21
type input "*******"
click at [111, 511] on pre "Type a note and click Enter" at bounding box center [297, 512] width 470 height 12
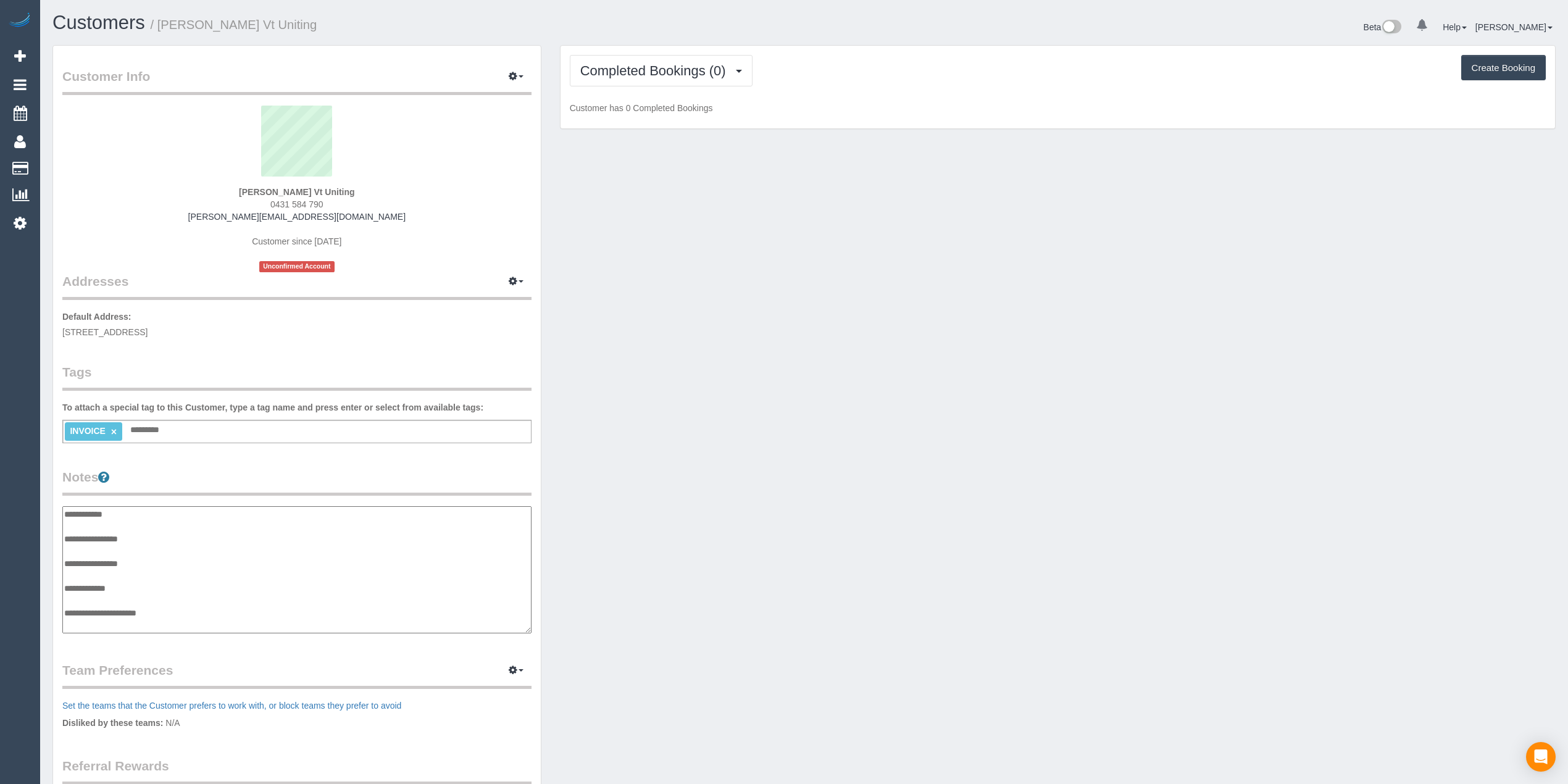
scroll to position [10, 0]
click at [171, 601] on textarea "**********" at bounding box center [297, 570] width 469 height 128
paste textarea "**********"
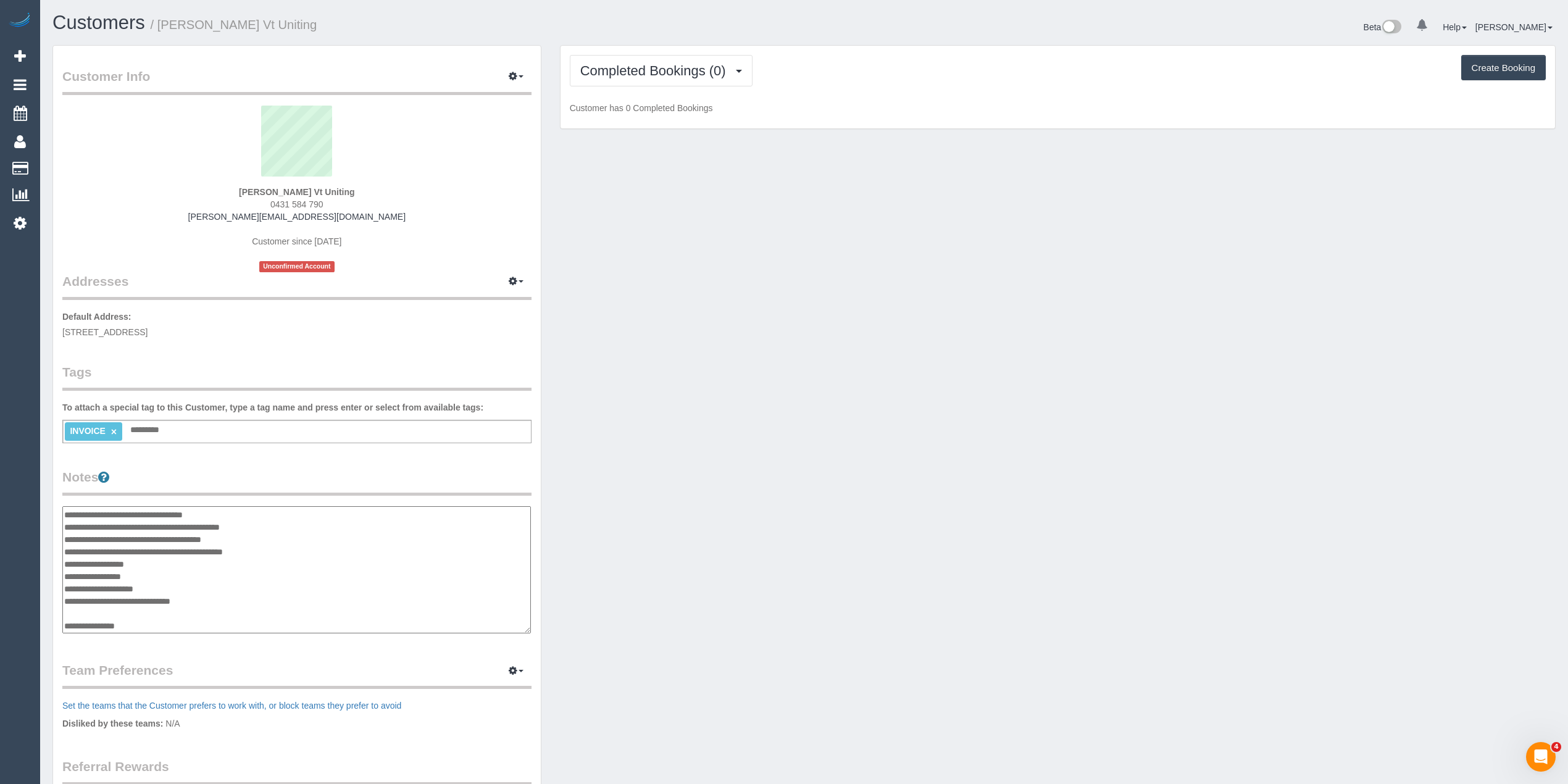
click at [175, 625] on textarea "**********" at bounding box center [297, 570] width 469 height 128
paste textarea "**********"
type textarea "**********"
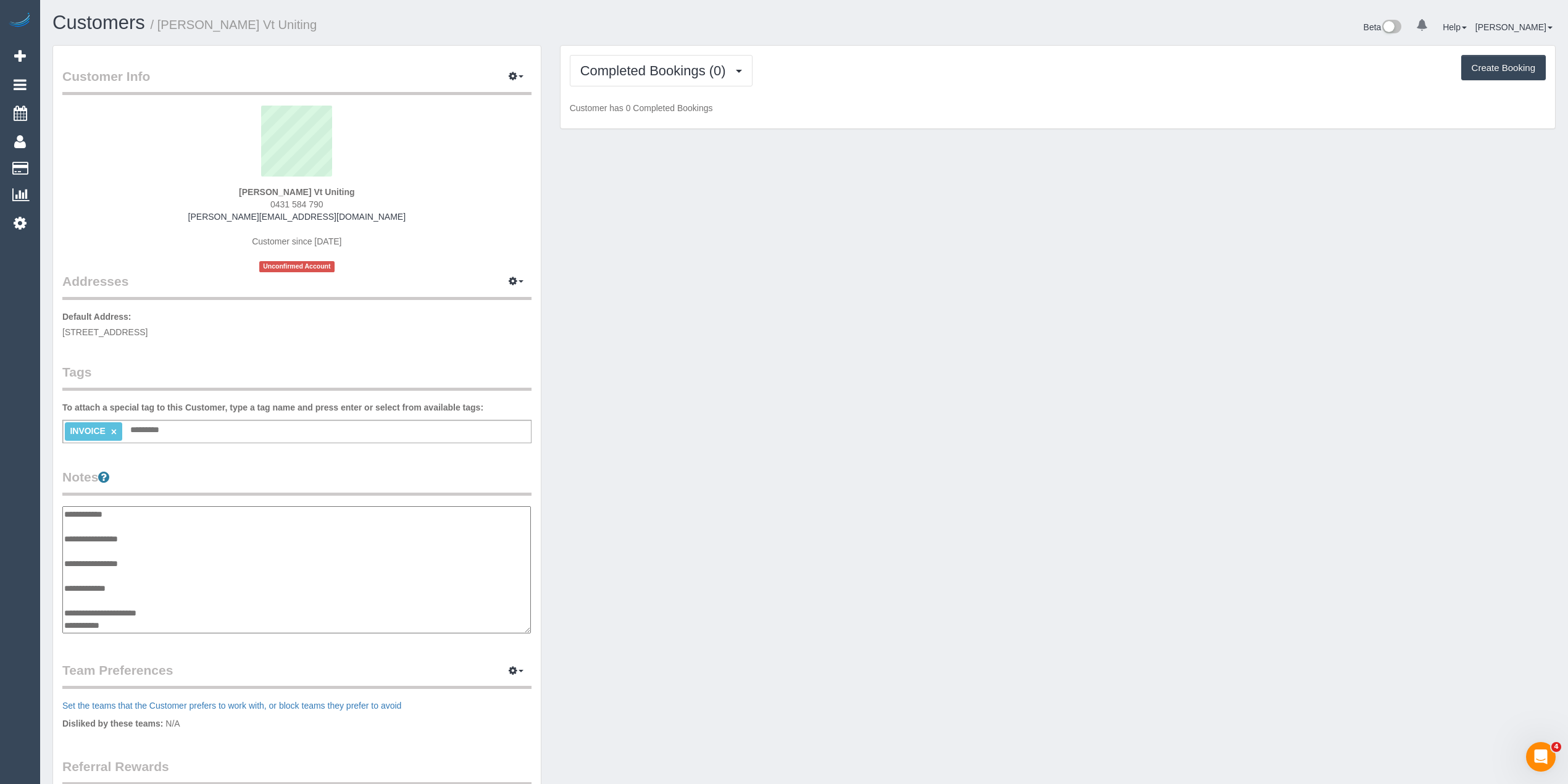
click at [264, 452] on div "Customer Info Edit Contact Info Send Message Email Preferences Special Sales Ta…" at bounding box center [297, 499] width 488 height 906
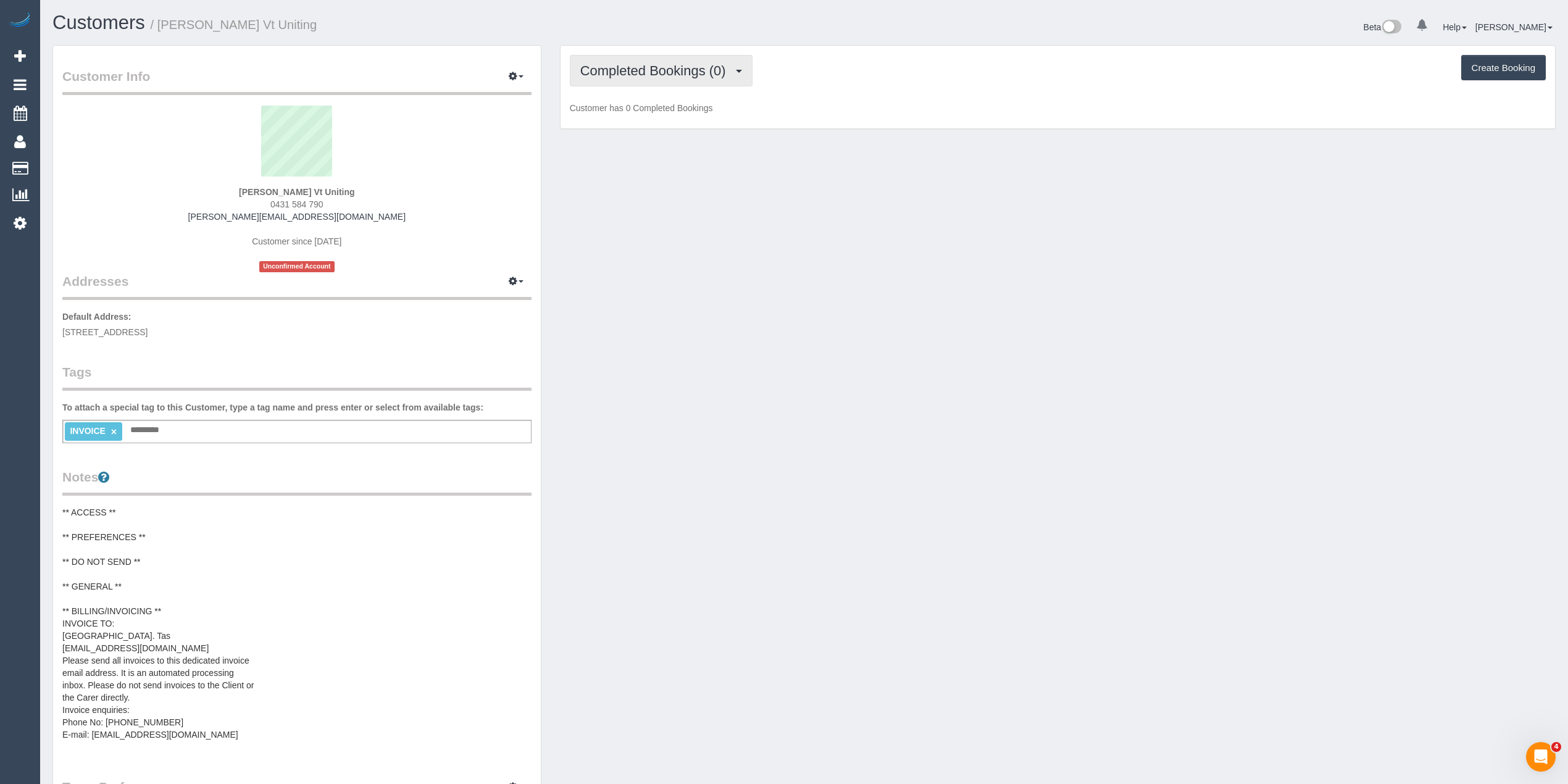
click at [662, 76] on span "Completed Bookings (0)" at bounding box center [656, 71] width 152 height 15
click at [663, 115] on link "Upcoming Bookings (1)" at bounding box center [635, 115] width 129 height 16
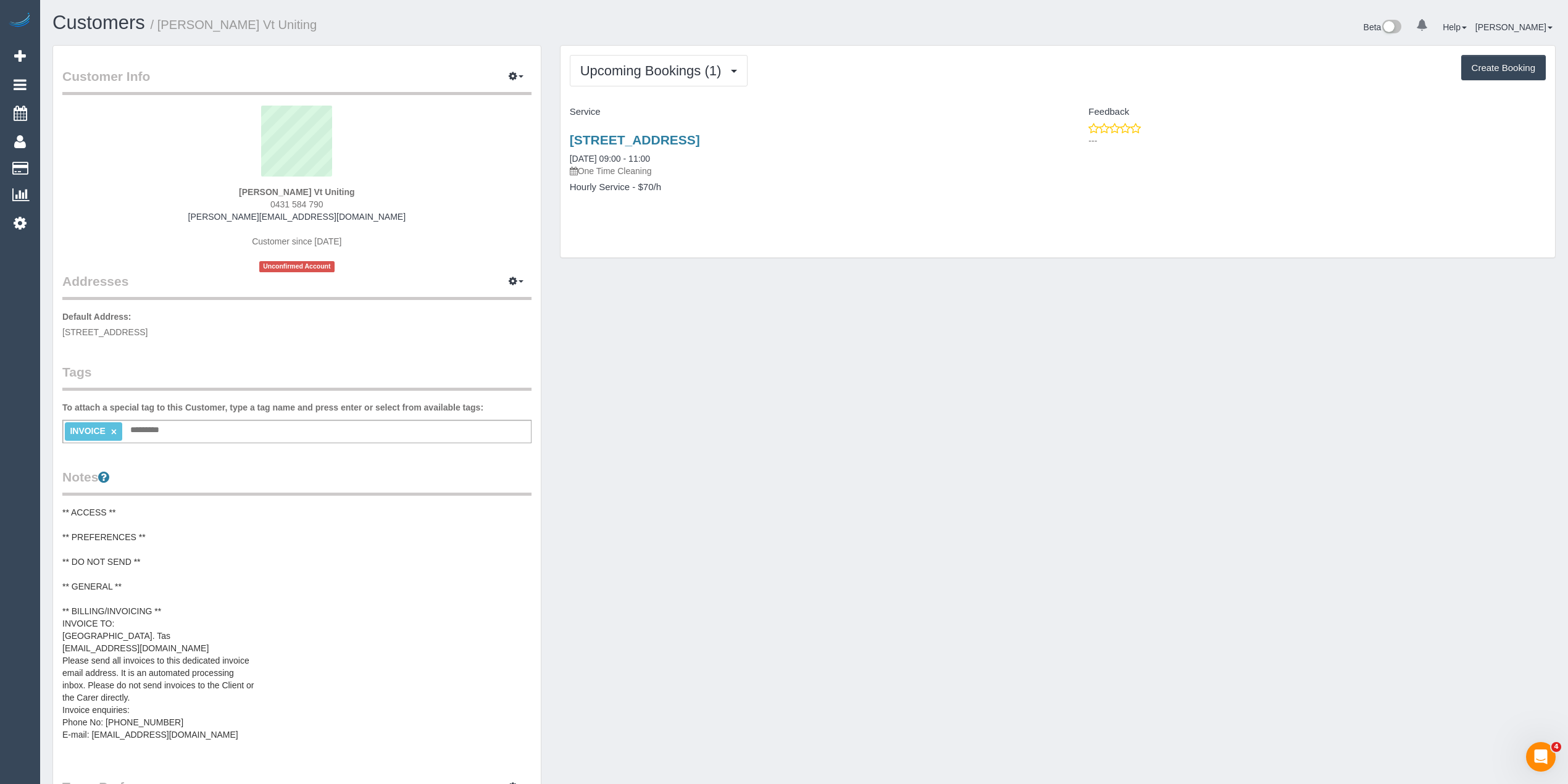
click at [126, 583] on pre "** ACCESS ** ** PREFERENCES ** ** DO NOT SEND ** ** GENERAL ** ** BILLING/INVOI…" at bounding box center [297, 630] width 470 height 247
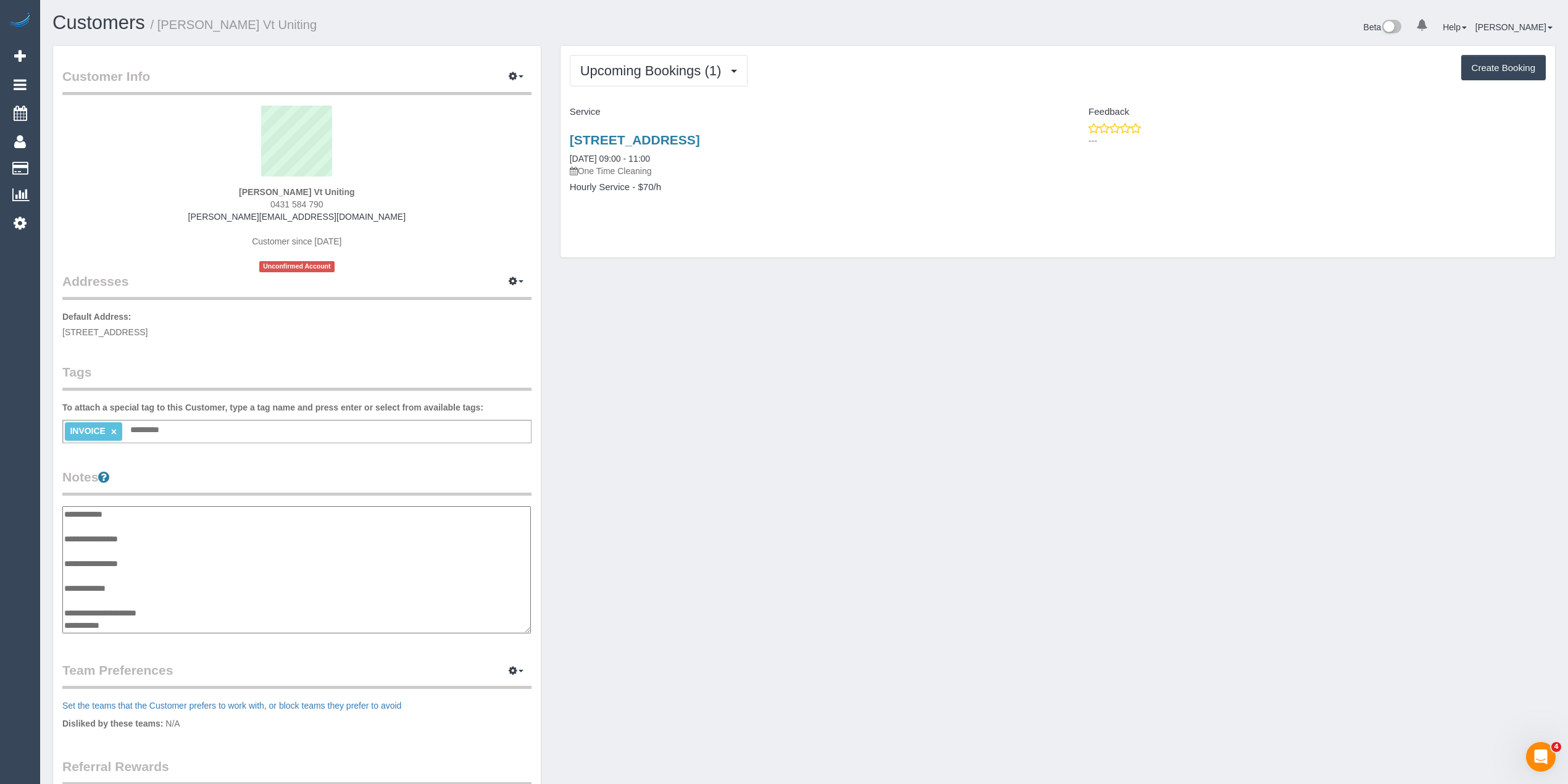
click at [141, 581] on textarea "**********" at bounding box center [297, 570] width 469 height 128
type textarea "**********"
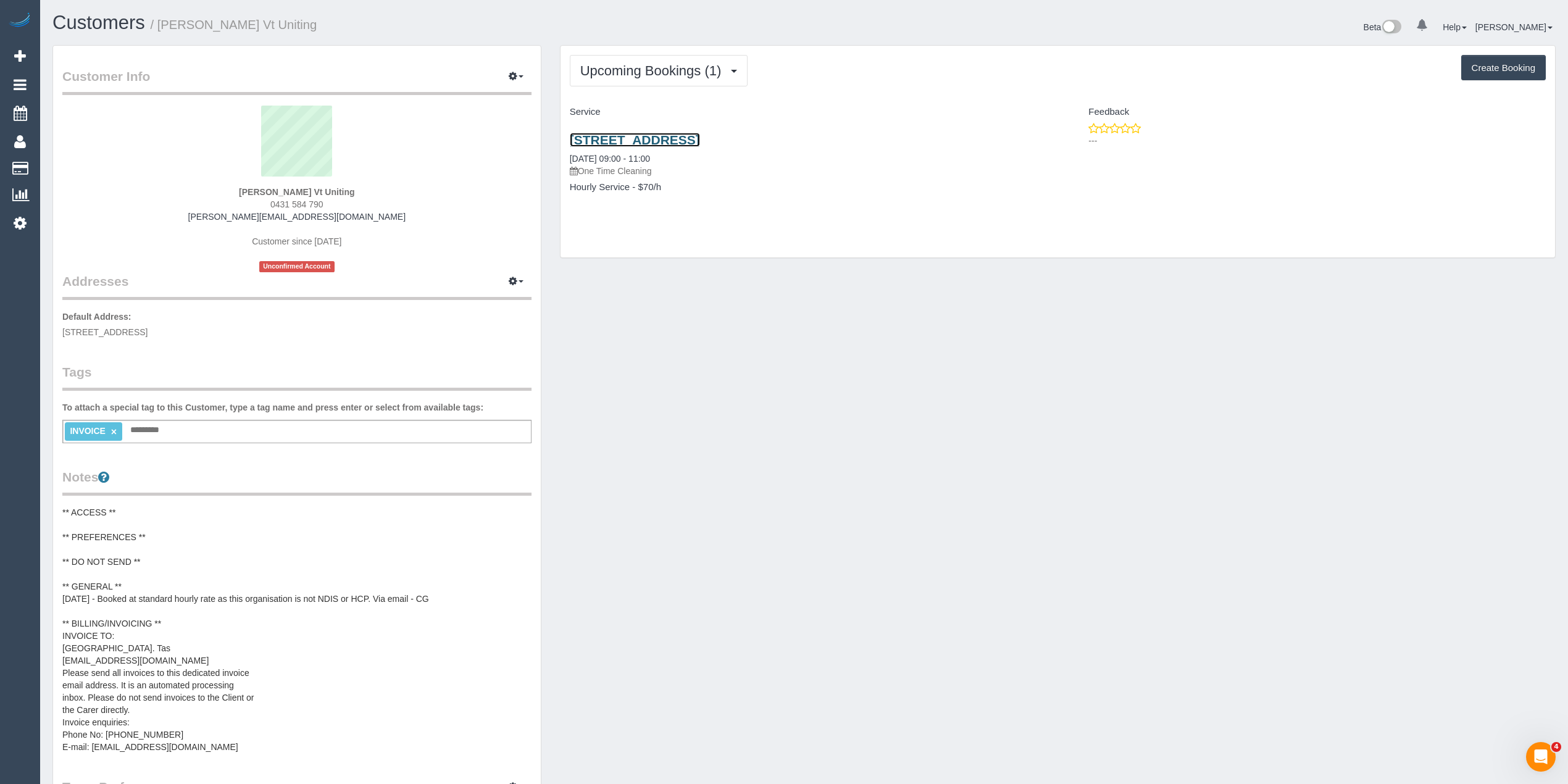
click at [700, 134] on link "60 Binbrook Drive, Croydon, VIC 3136" at bounding box center [635, 139] width 130 height 14
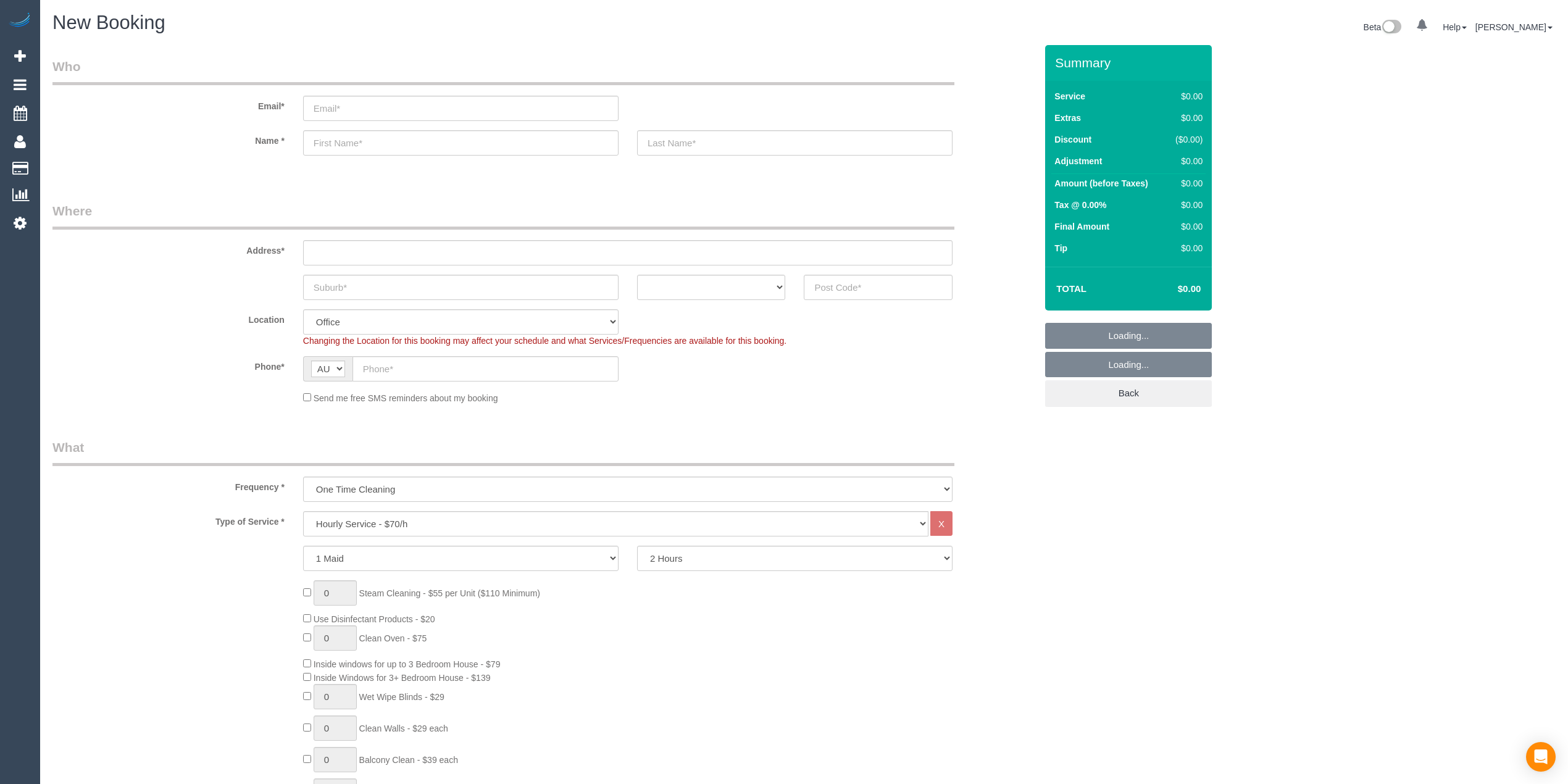
select select "object:2149"
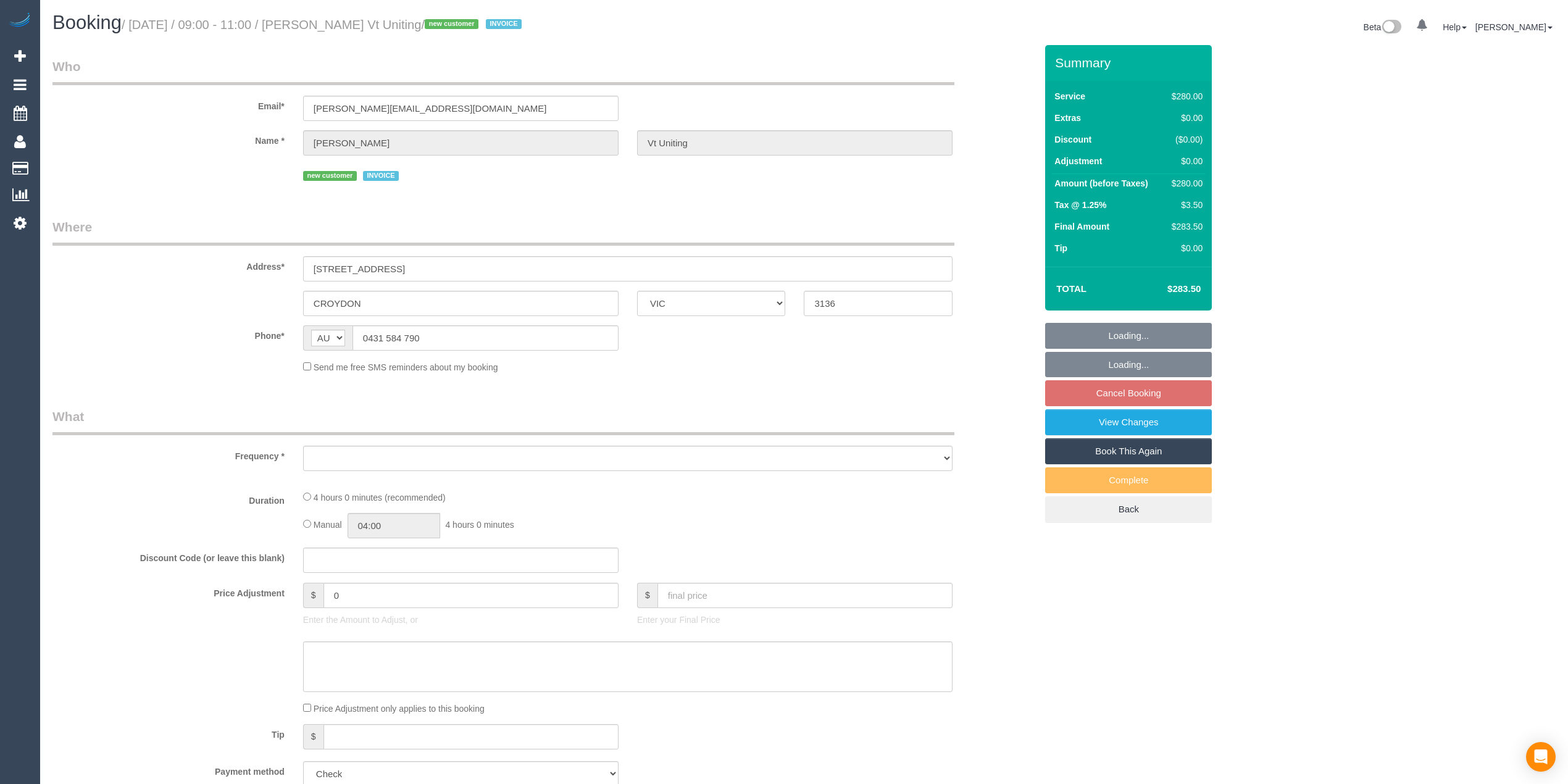
select select "VIC"
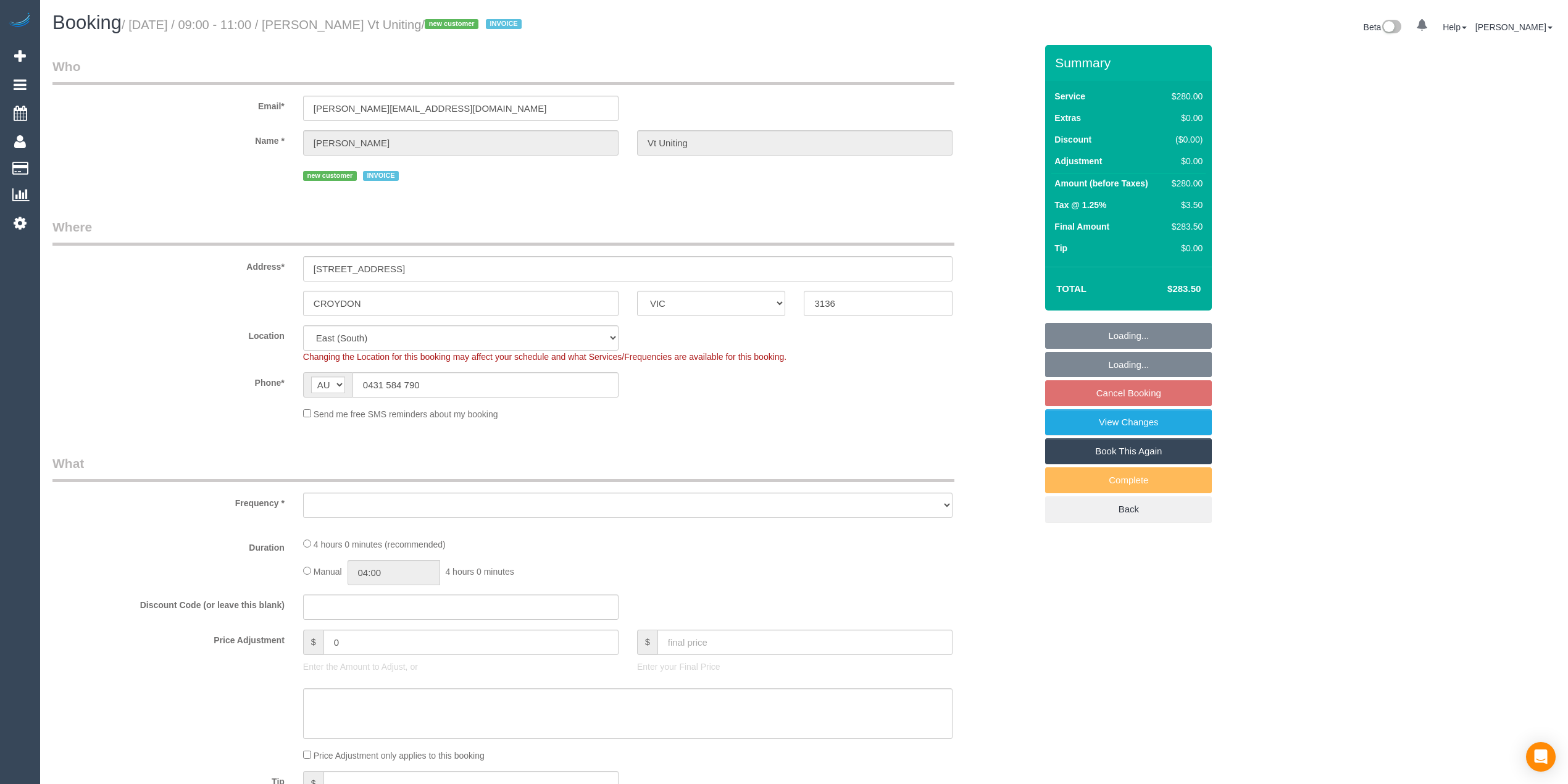
select select "object:667"
select select "number:28"
select select "number:14"
select select "number:19"
select select "number:25"
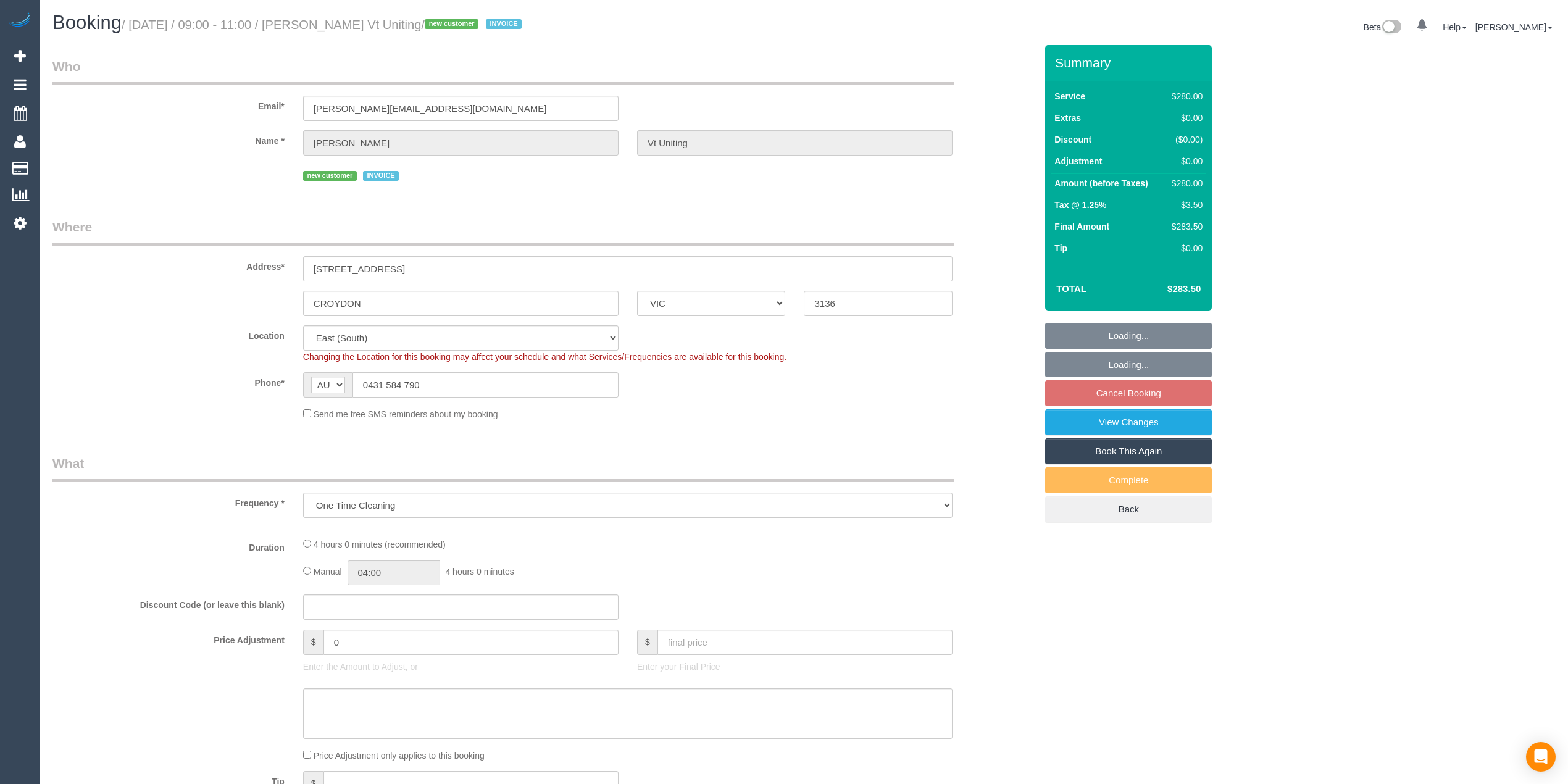
select select "object:1292"
select select "240"
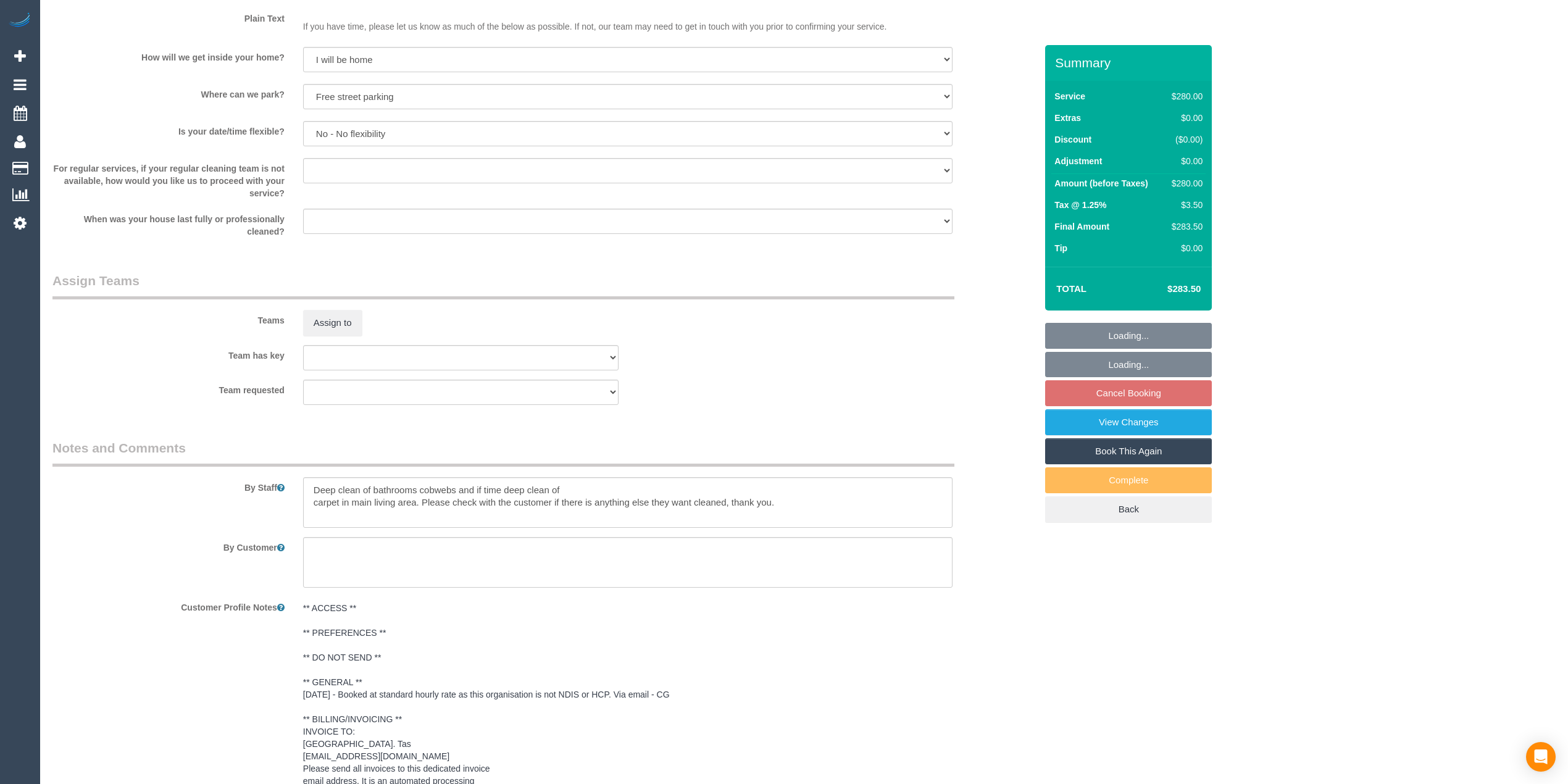
scroll to position [1904, 0]
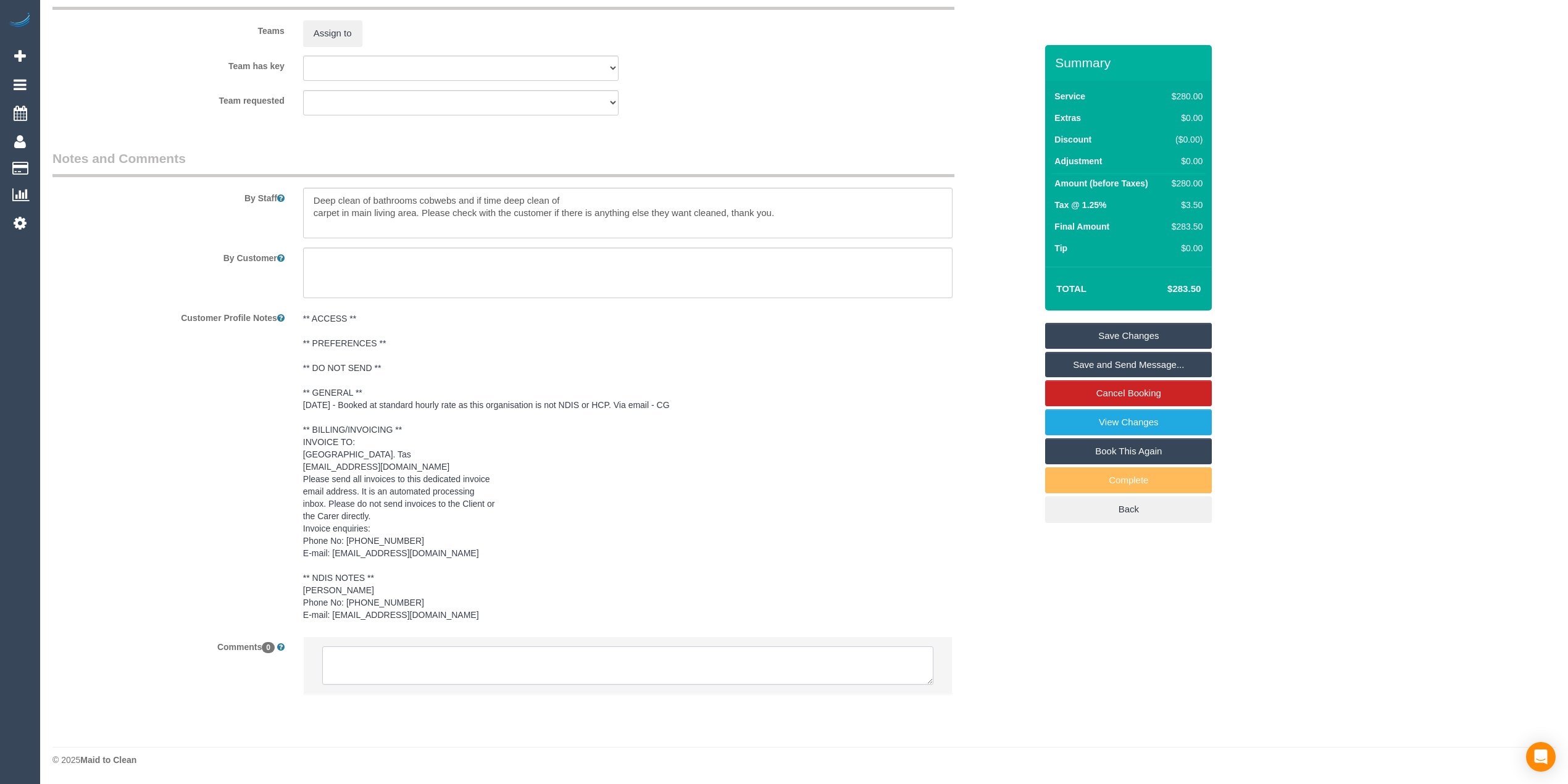
click at [452, 669] on textarea at bounding box center [628, 666] width 611 height 38
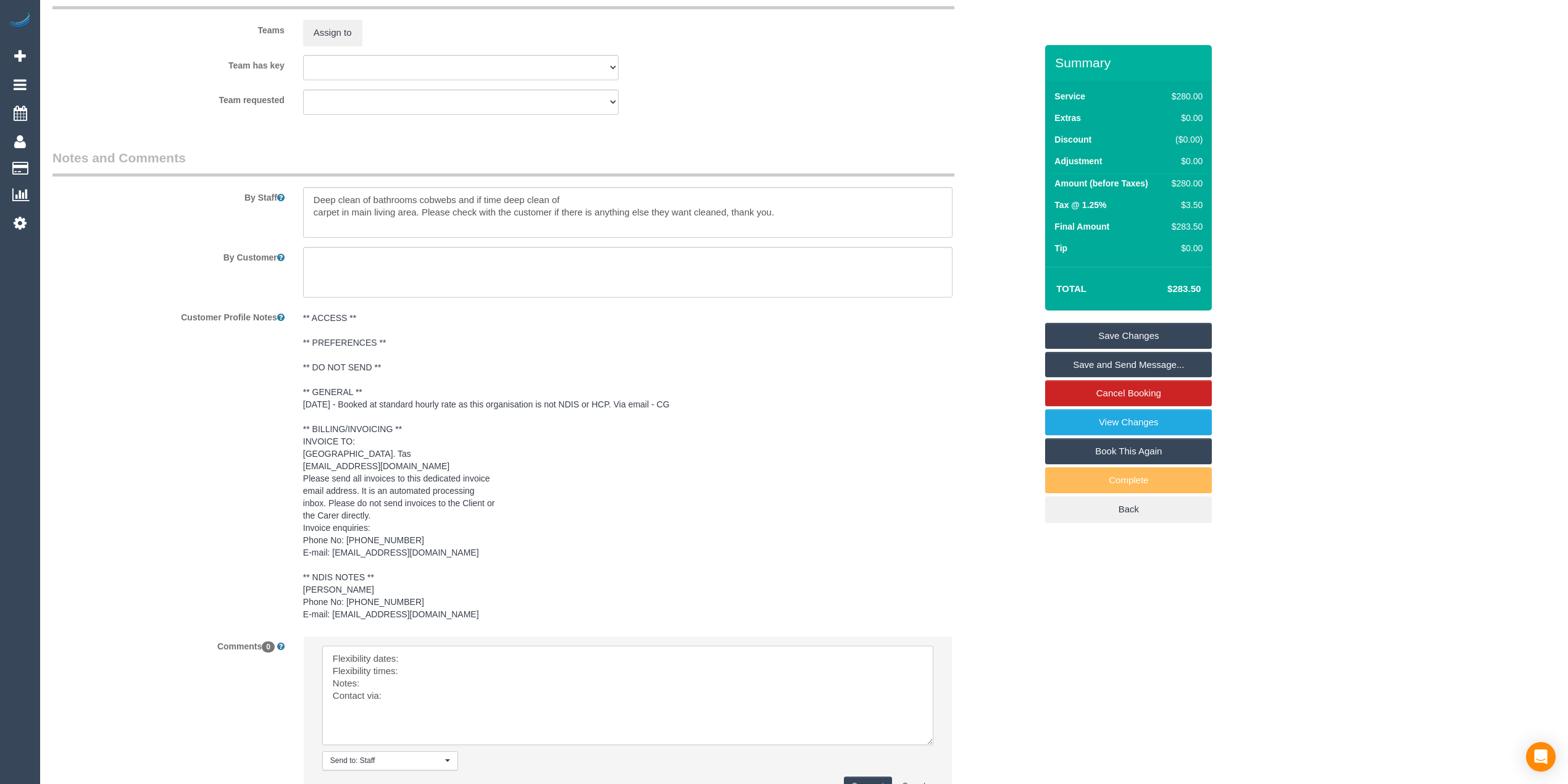
drag, startPoint x: 928, startPoint y: 678, endPoint x: 853, endPoint y: 754, distance: 106.8
click at [922, 745] on textarea at bounding box center [628, 695] width 611 height 99
click at [438, 654] on textarea at bounding box center [625, 702] width 606 height 112
click at [418, 672] on textarea at bounding box center [625, 702] width 606 height 112
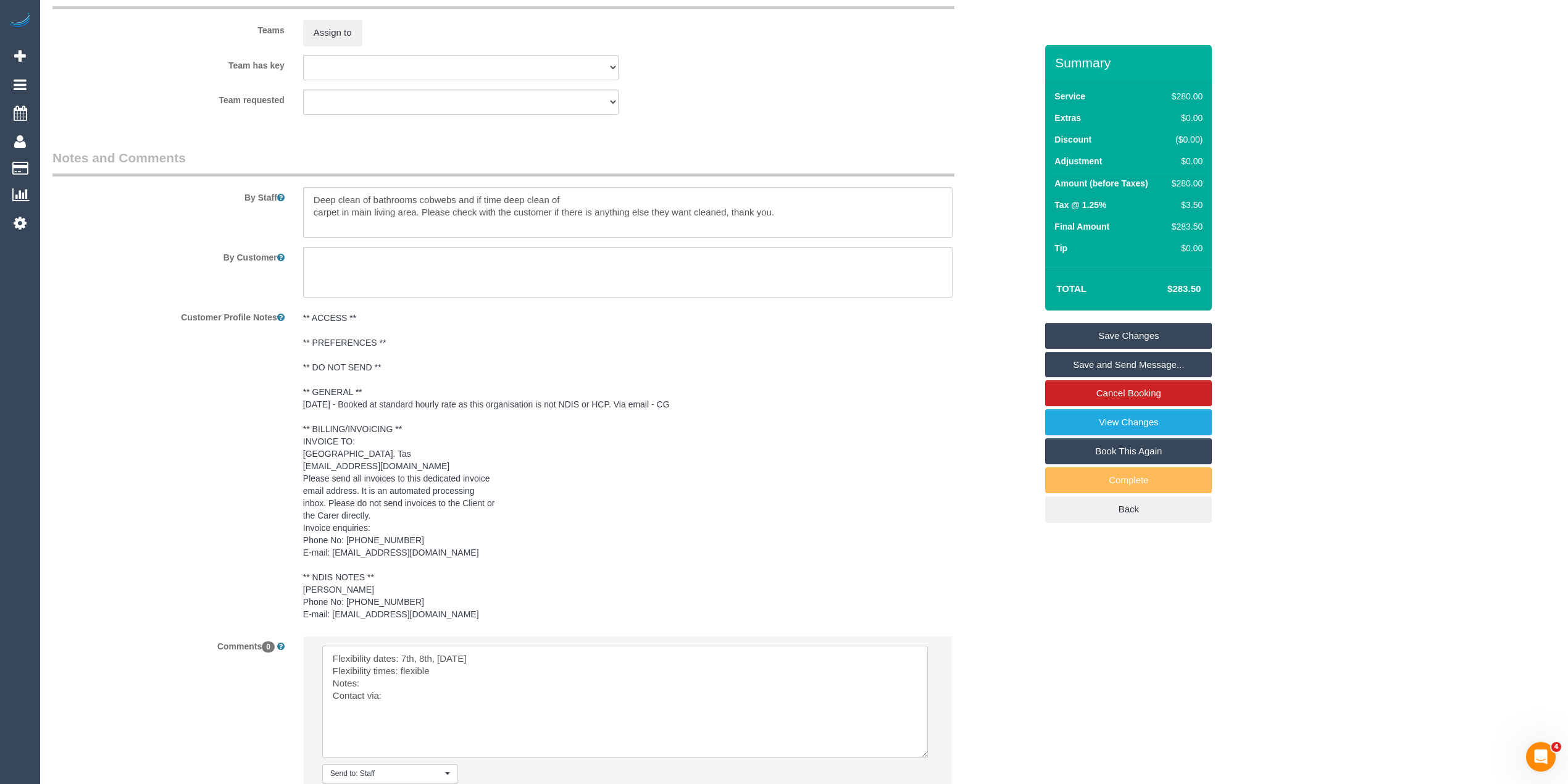
click at [377, 682] on textarea at bounding box center [625, 702] width 606 height 112
click at [398, 694] on textarea at bounding box center [625, 702] width 606 height 112
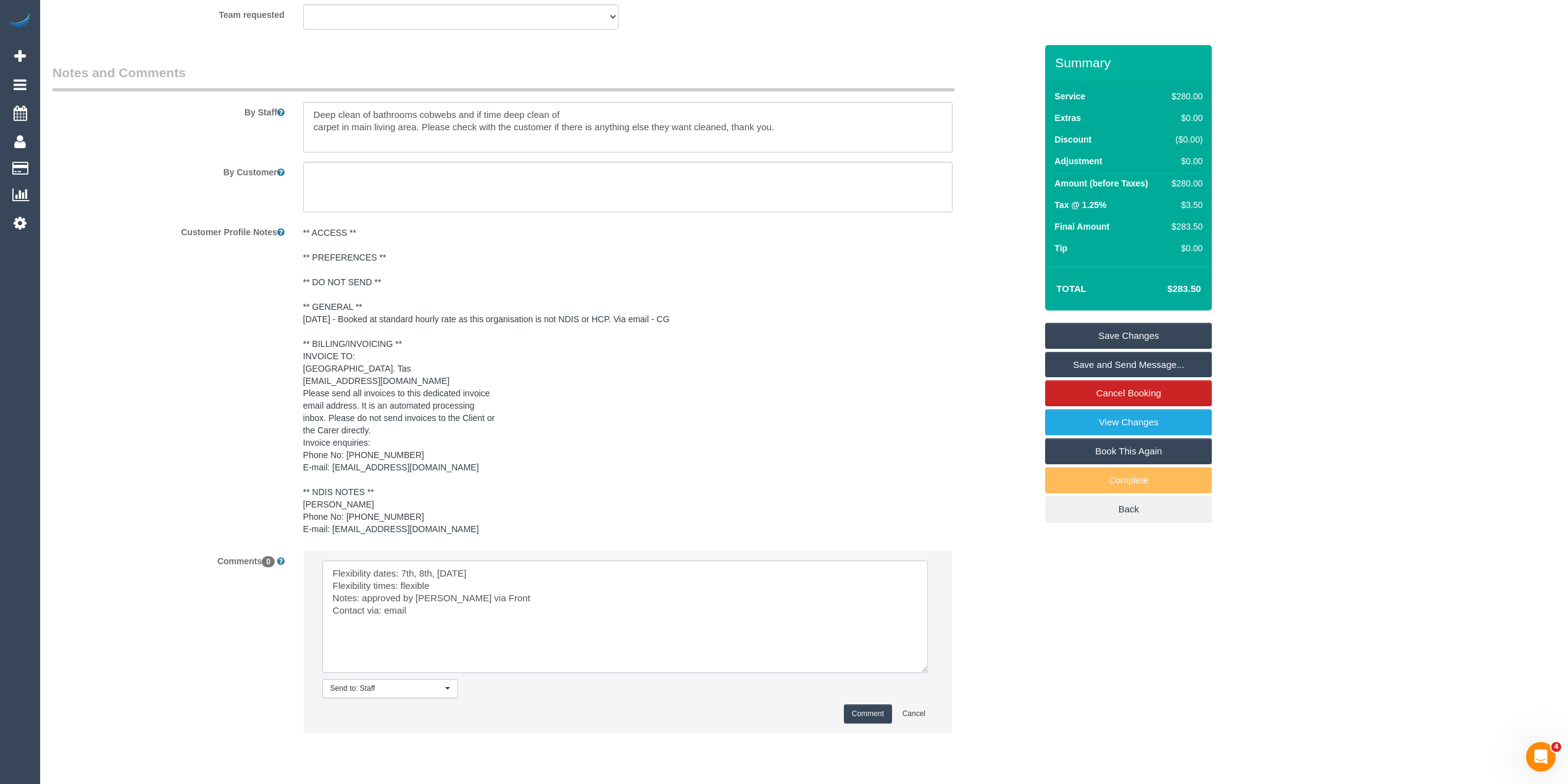
scroll to position [2028, 0]
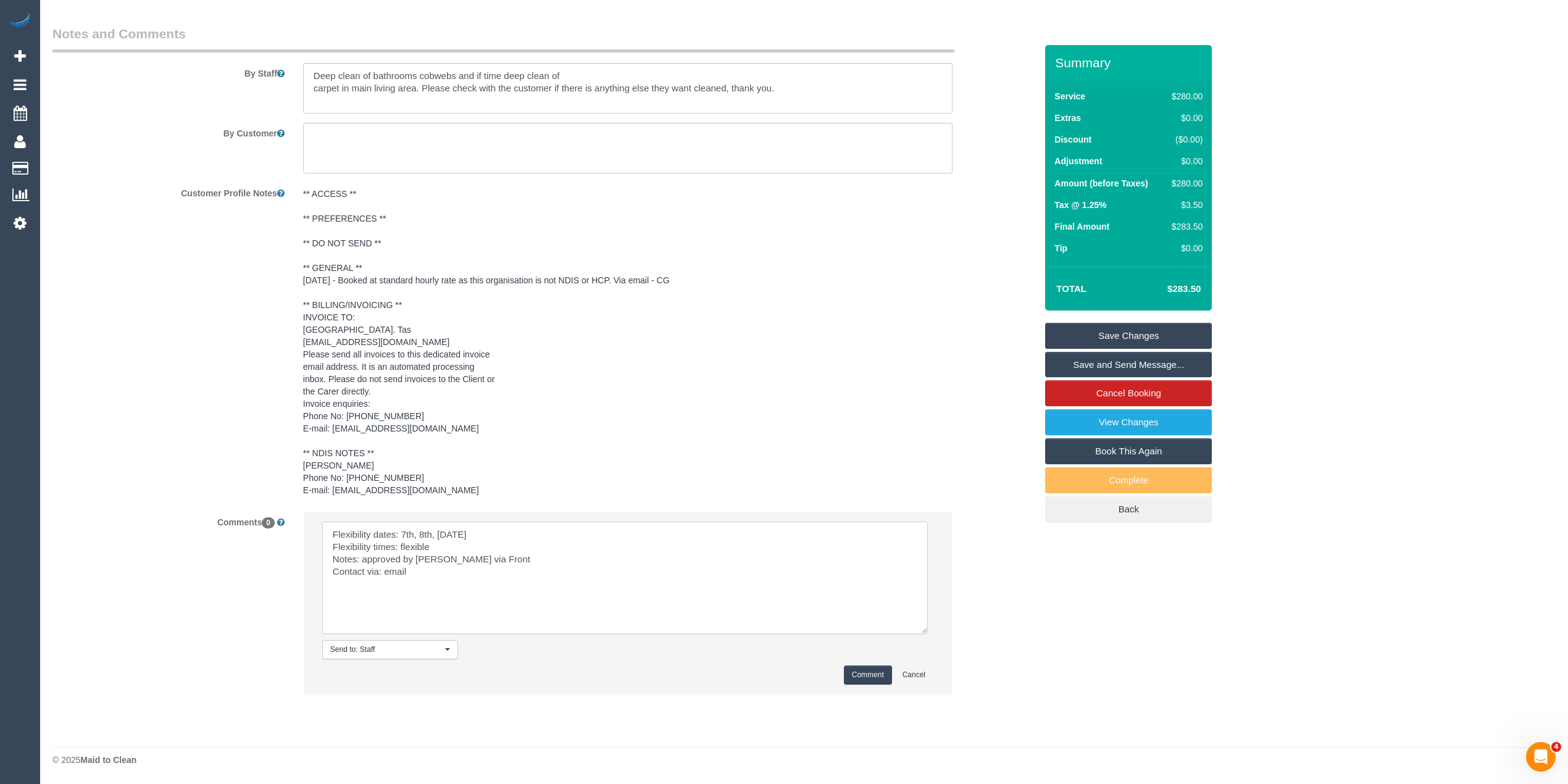
type textarea "Flexibility dates: 7th, 8th, 9th October Flexibility times: flexible Notes: app…"
click at [872, 667] on button "Comment" at bounding box center [868, 675] width 48 height 19
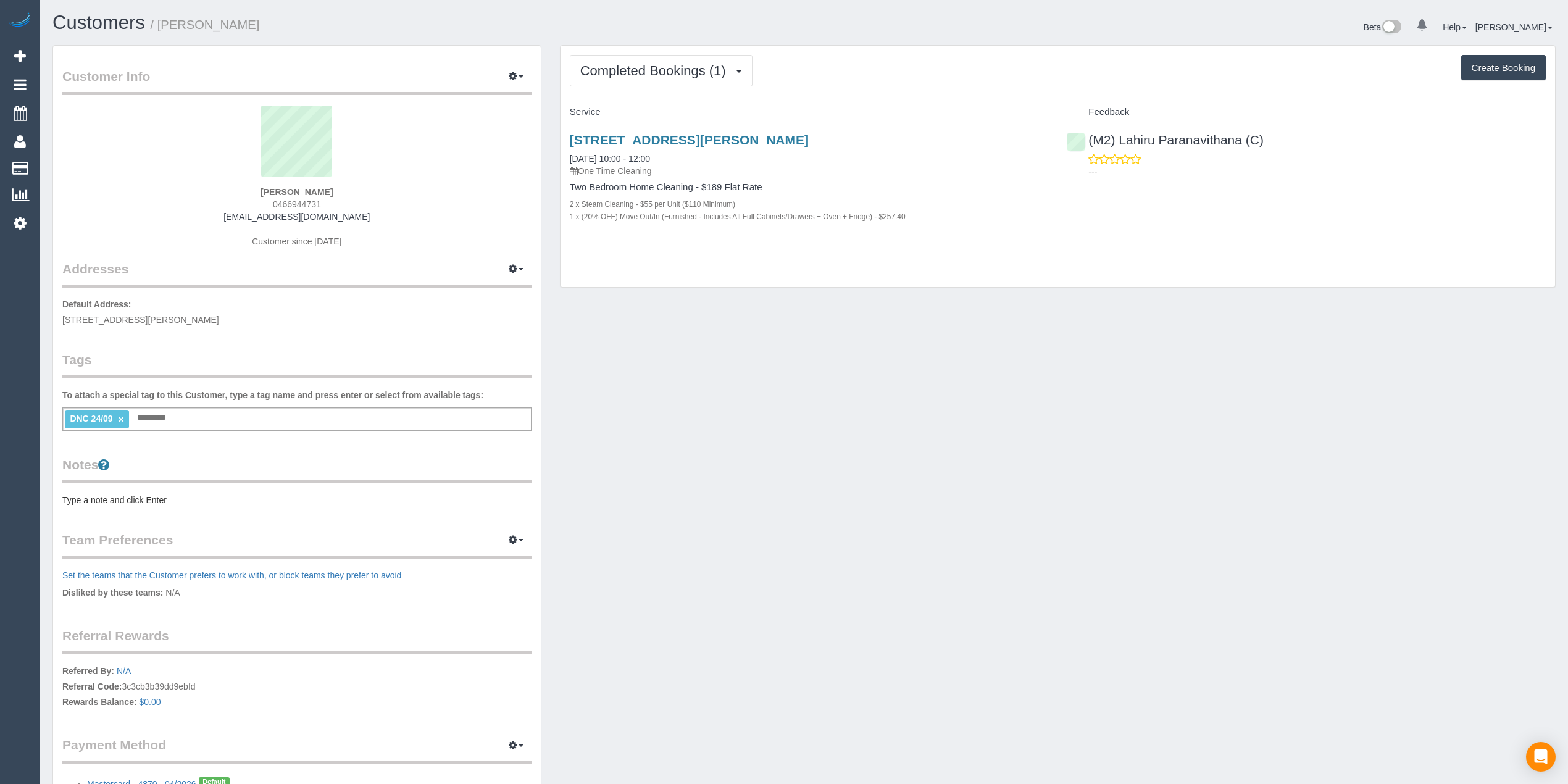
drag, startPoint x: 349, startPoint y: 215, endPoint x: 245, endPoint y: 213, distance: 104.0
click at [245, 213] on div "[PERSON_NAME] 0466944731 [EMAIL_ADDRESS][DOMAIN_NAME] Customer since [DATE]" at bounding box center [297, 183] width 470 height 154
copy link "[EMAIL_ADDRESS][DOMAIN_NAME]"
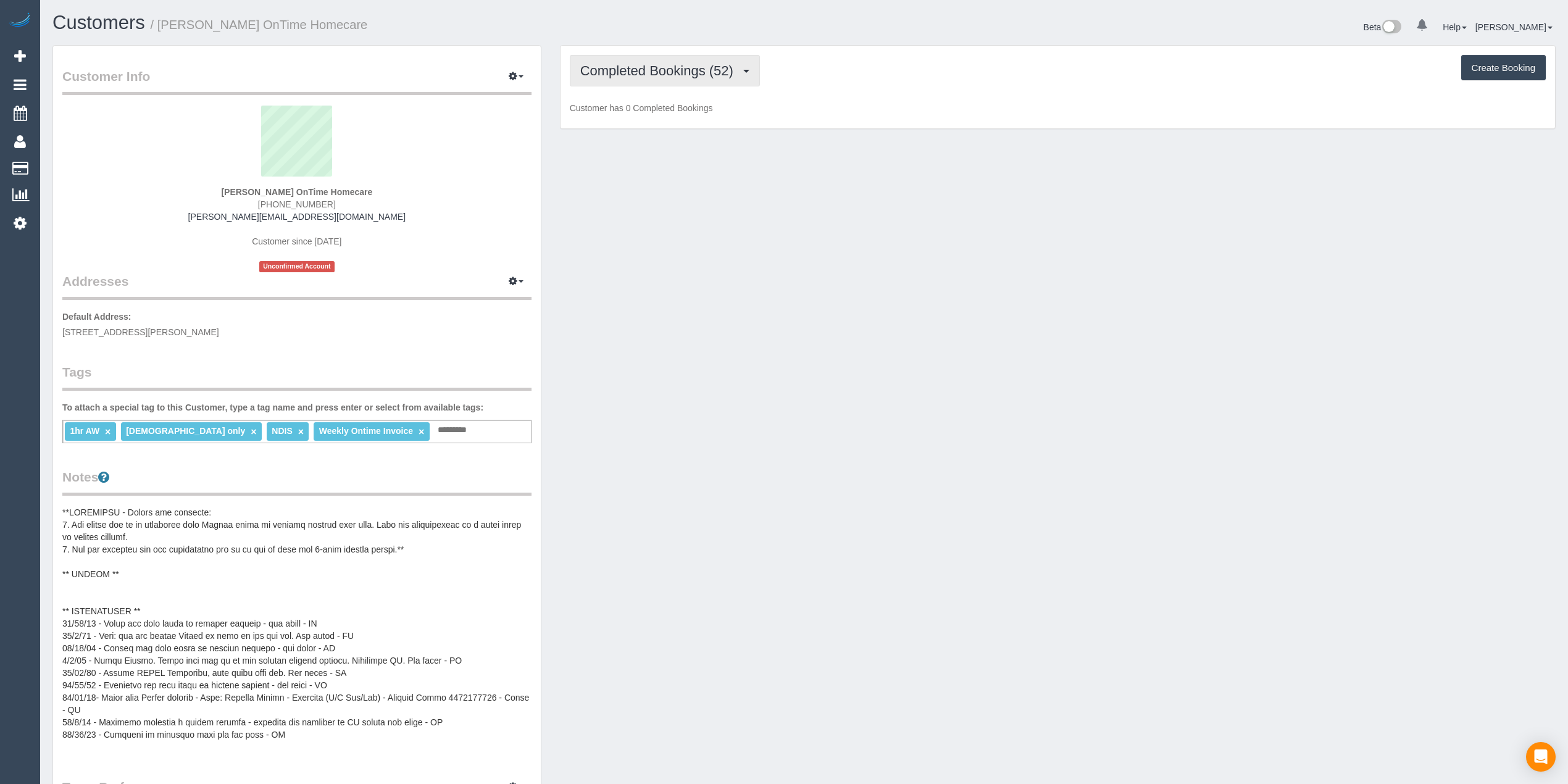
click at [638, 65] on span "Completed Bookings (52)" at bounding box center [660, 71] width 159 height 15
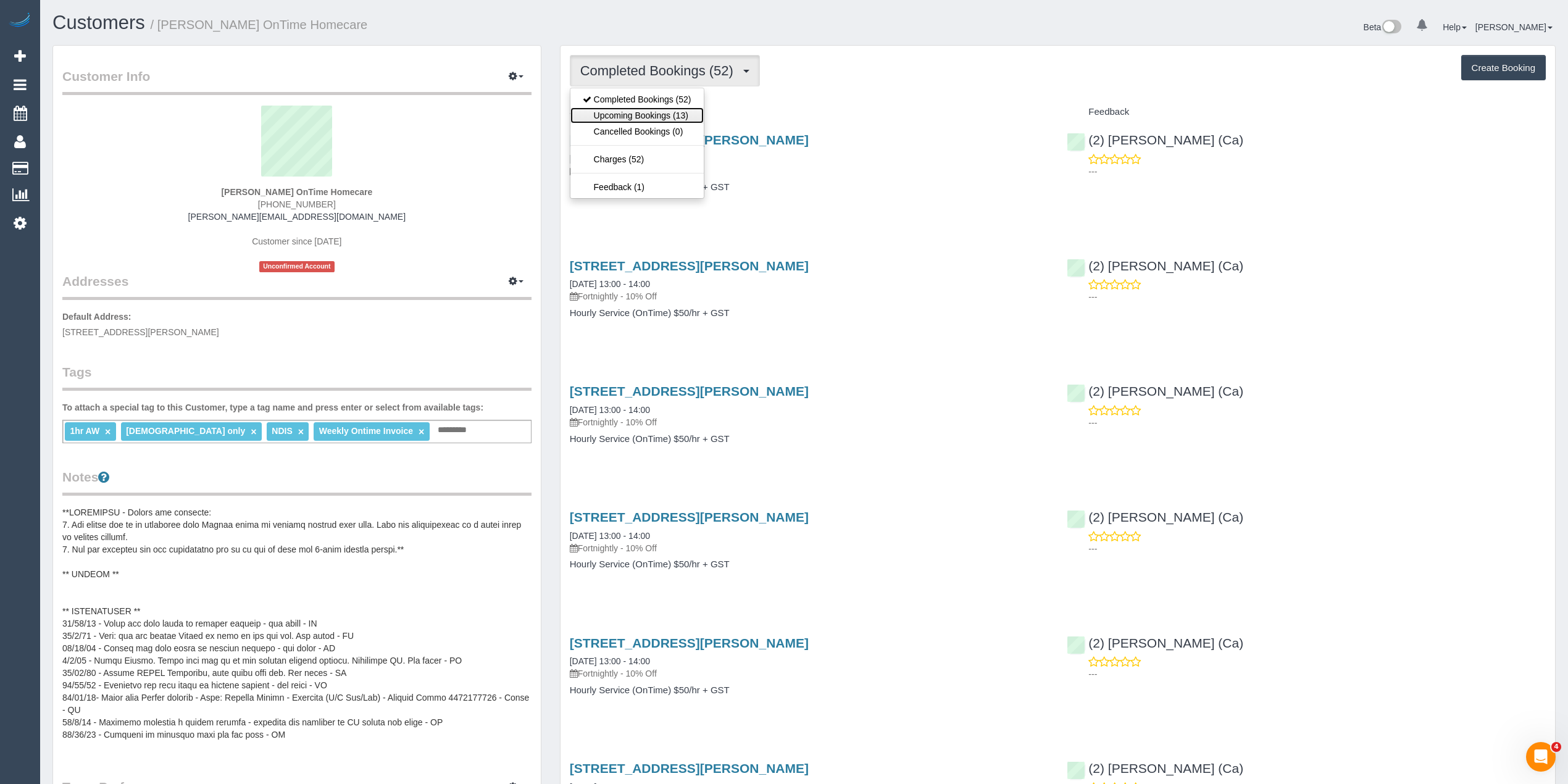
click at [665, 114] on link "Upcoming Bookings (13)" at bounding box center [637, 115] width 133 height 16
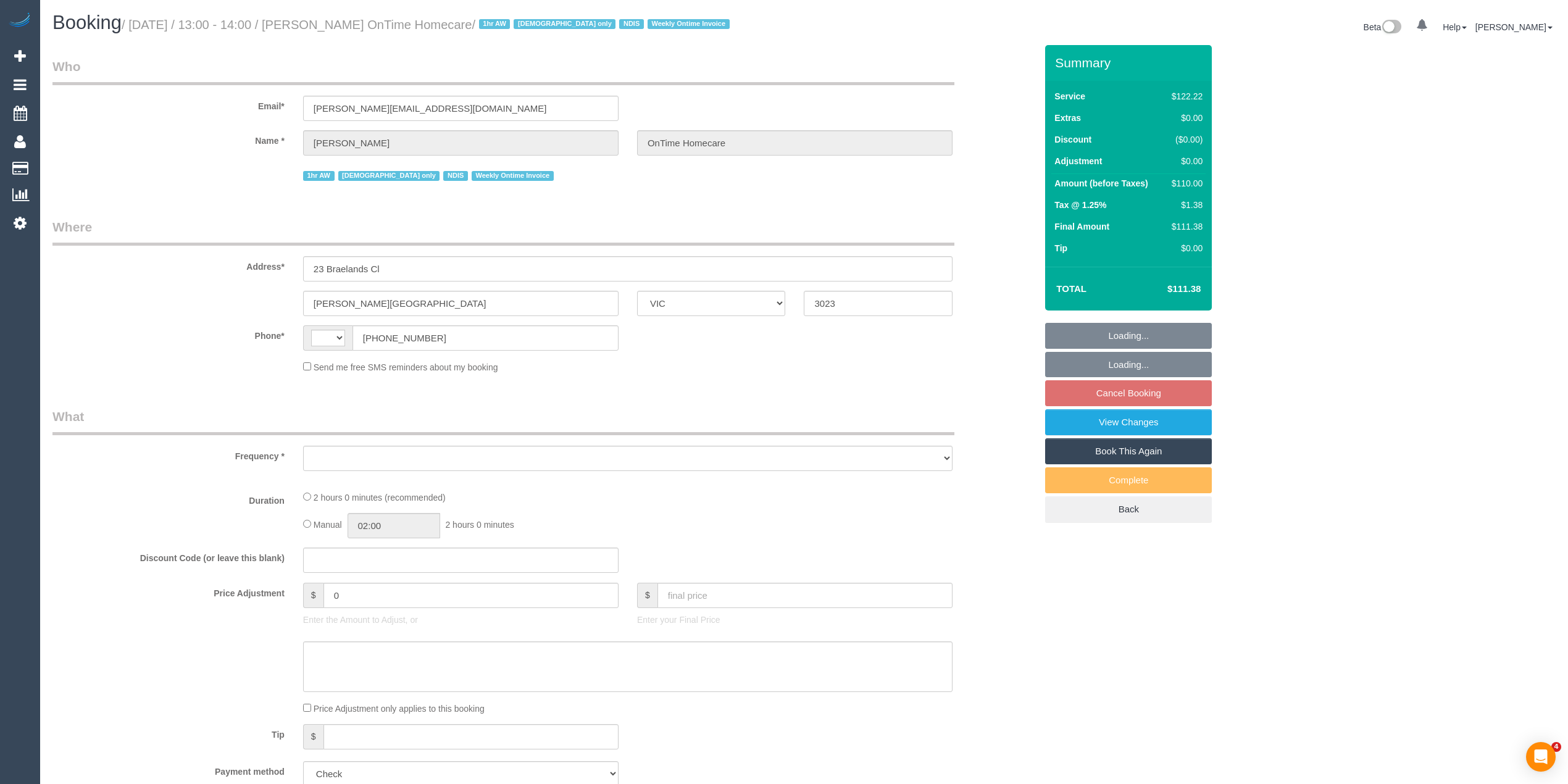
select select "VIC"
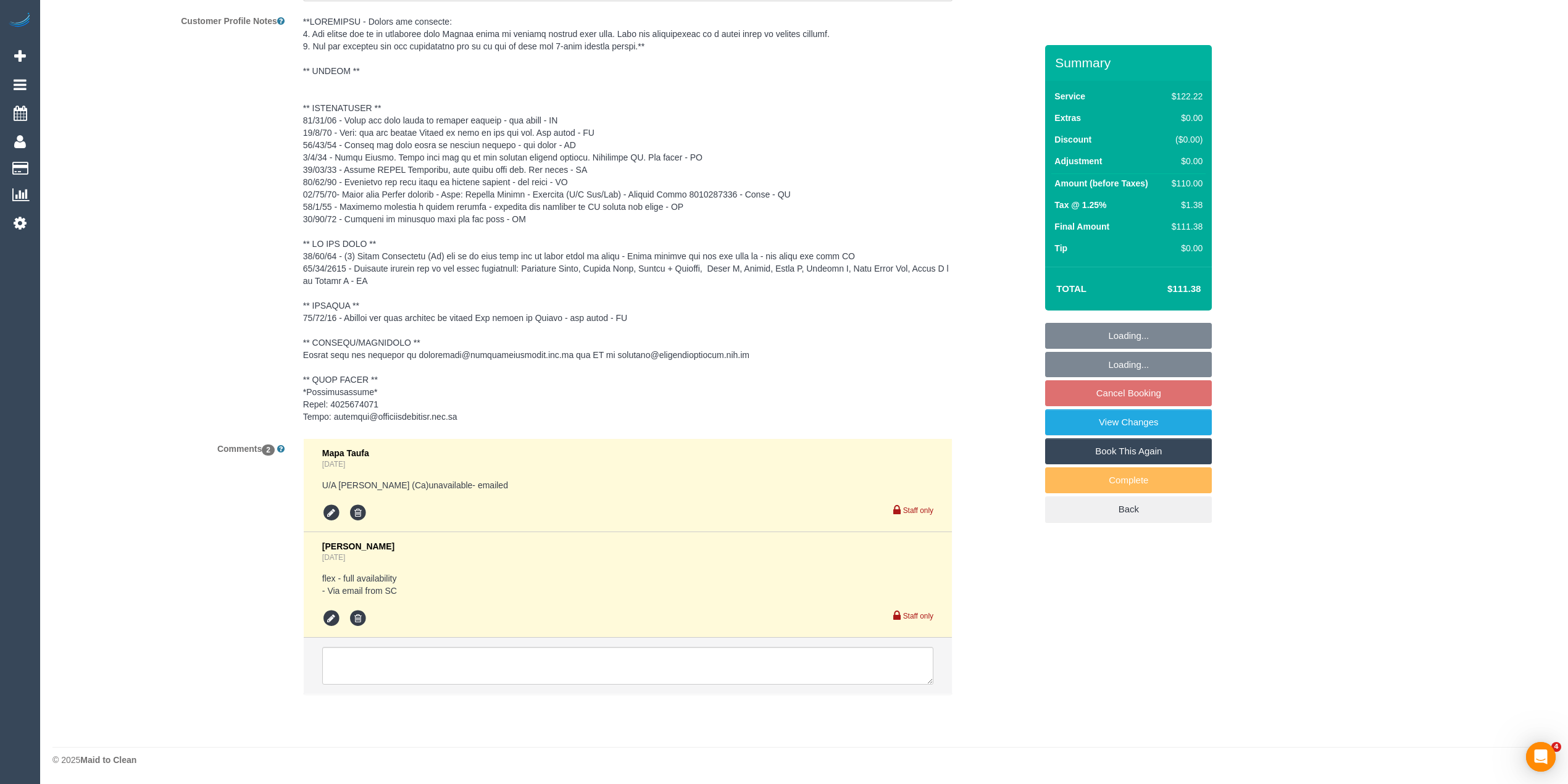
select select "string:AU"
select select "object:714"
select select "number:28"
select select "number:14"
select select "number:19"
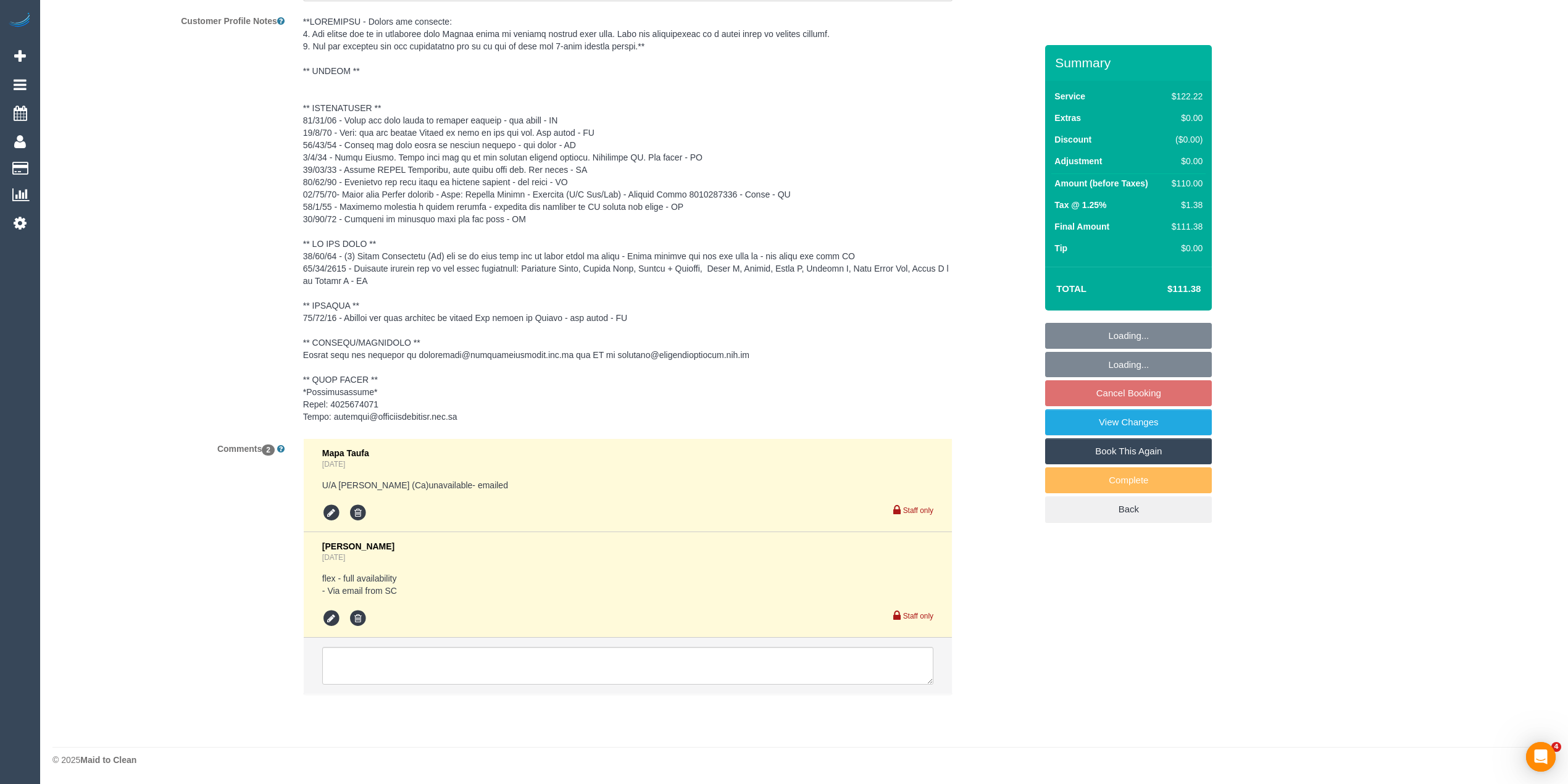
select select "number:22"
select select "number:35"
select select "number:12"
select select "object:733"
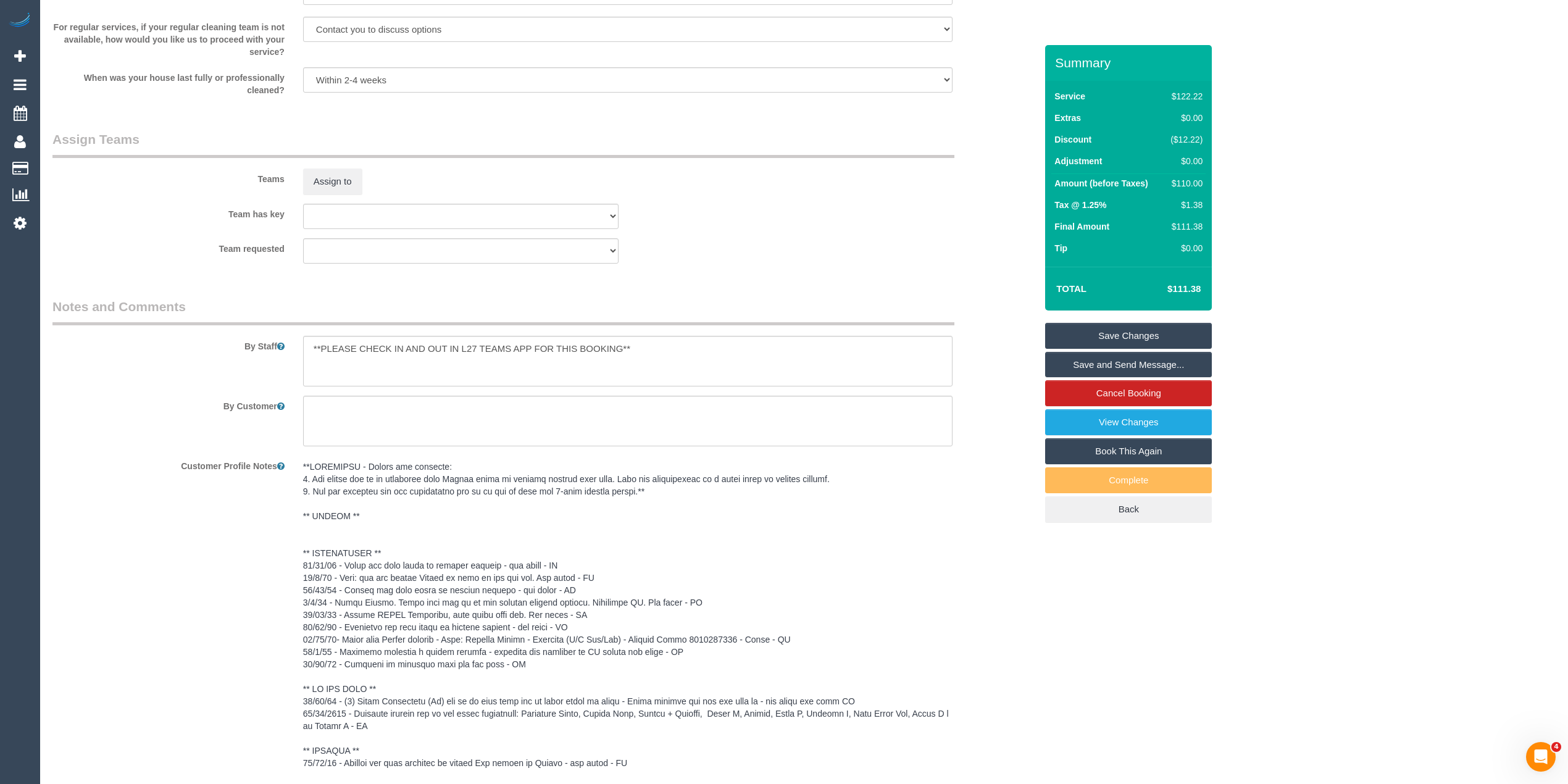
scroll to position [1171, 0]
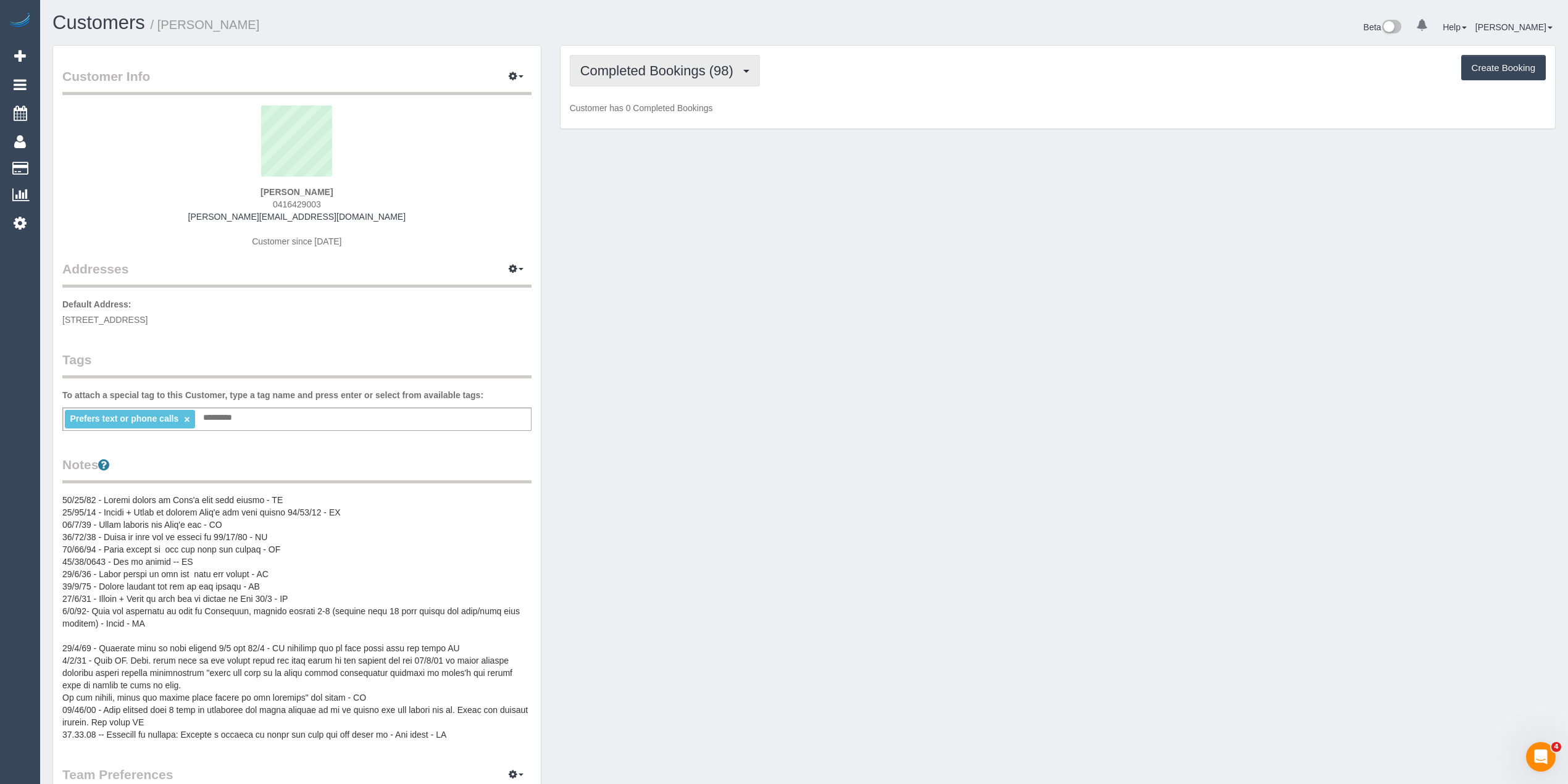
click at [608, 71] on span "Completed Bookings (98)" at bounding box center [660, 71] width 159 height 15
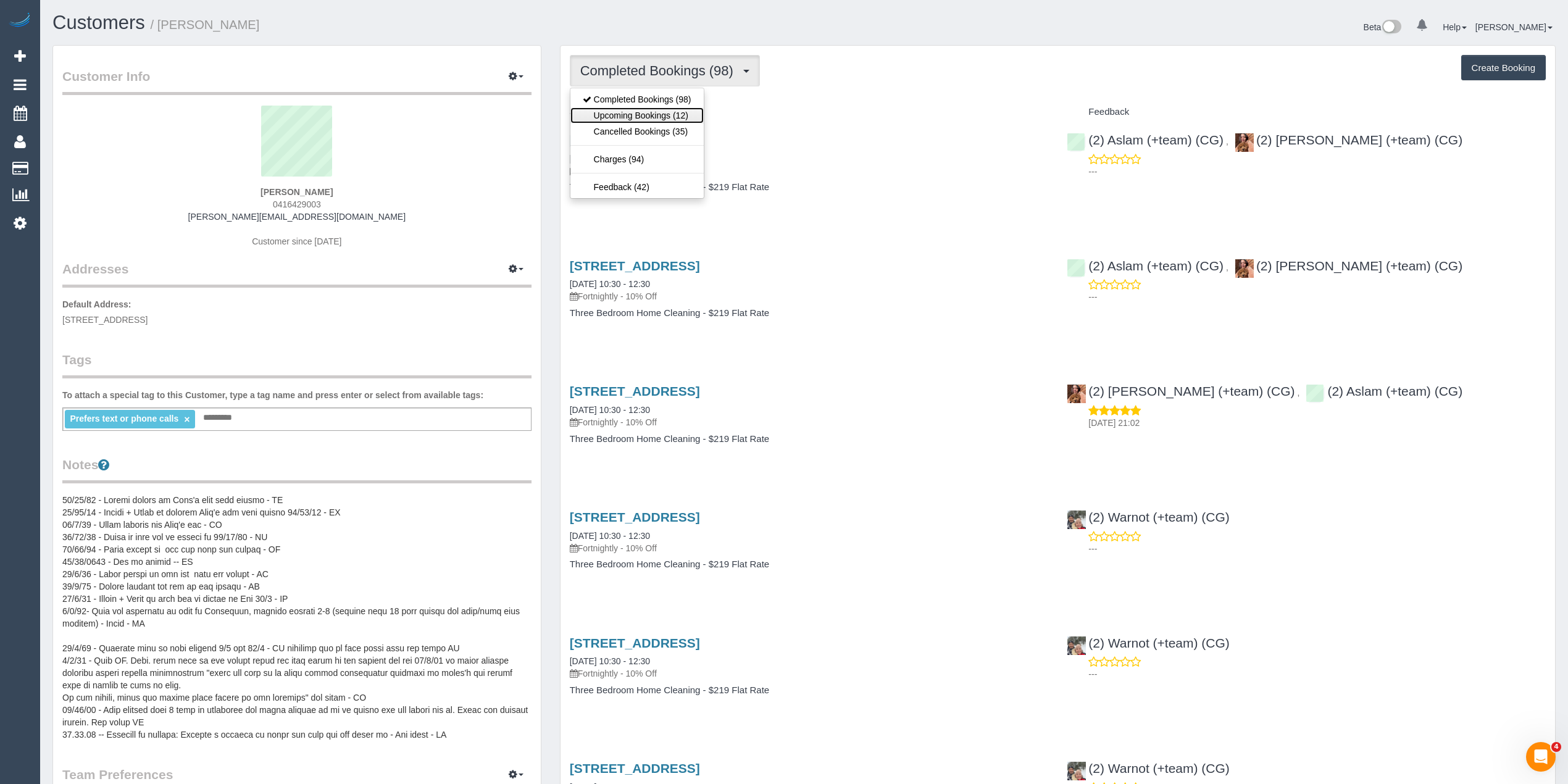
click at [677, 114] on link "Upcoming Bookings (12)" at bounding box center [637, 115] width 133 height 16
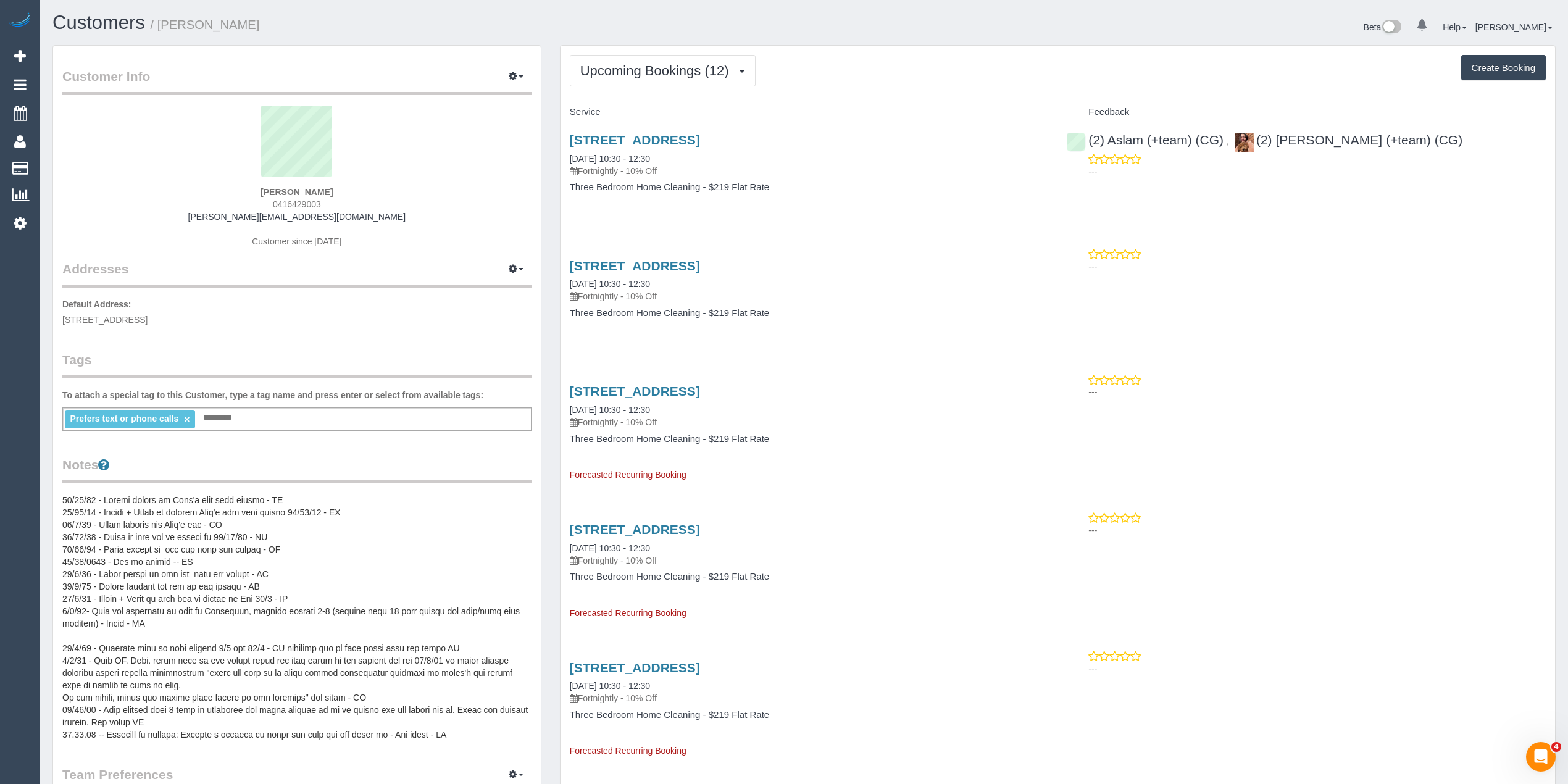
click at [640, 68] on span "Upcoming Bookings (12)" at bounding box center [658, 71] width 155 height 15
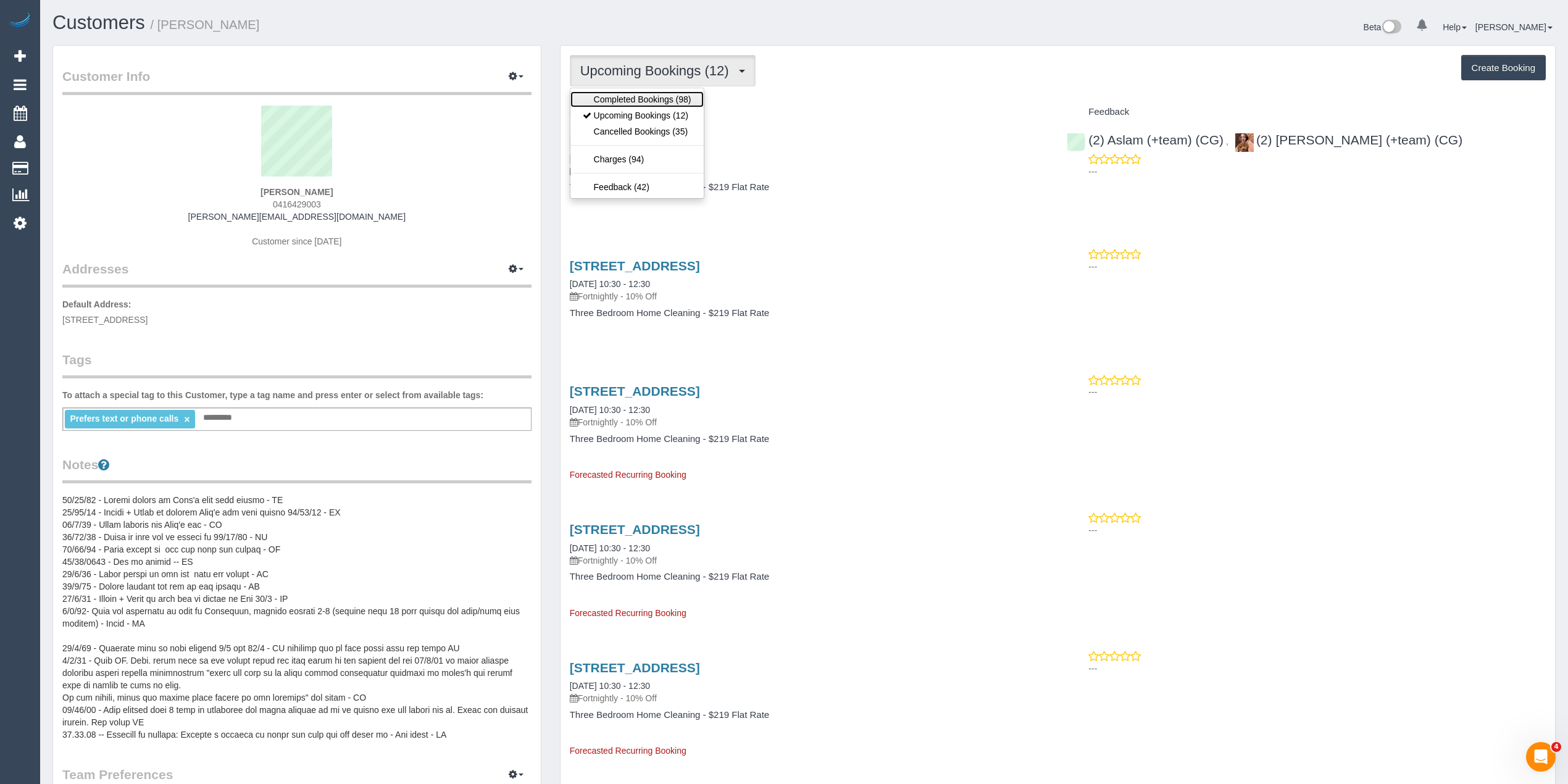
click at [637, 99] on link "Completed Bookings (98)" at bounding box center [637, 99] width 133 height 16
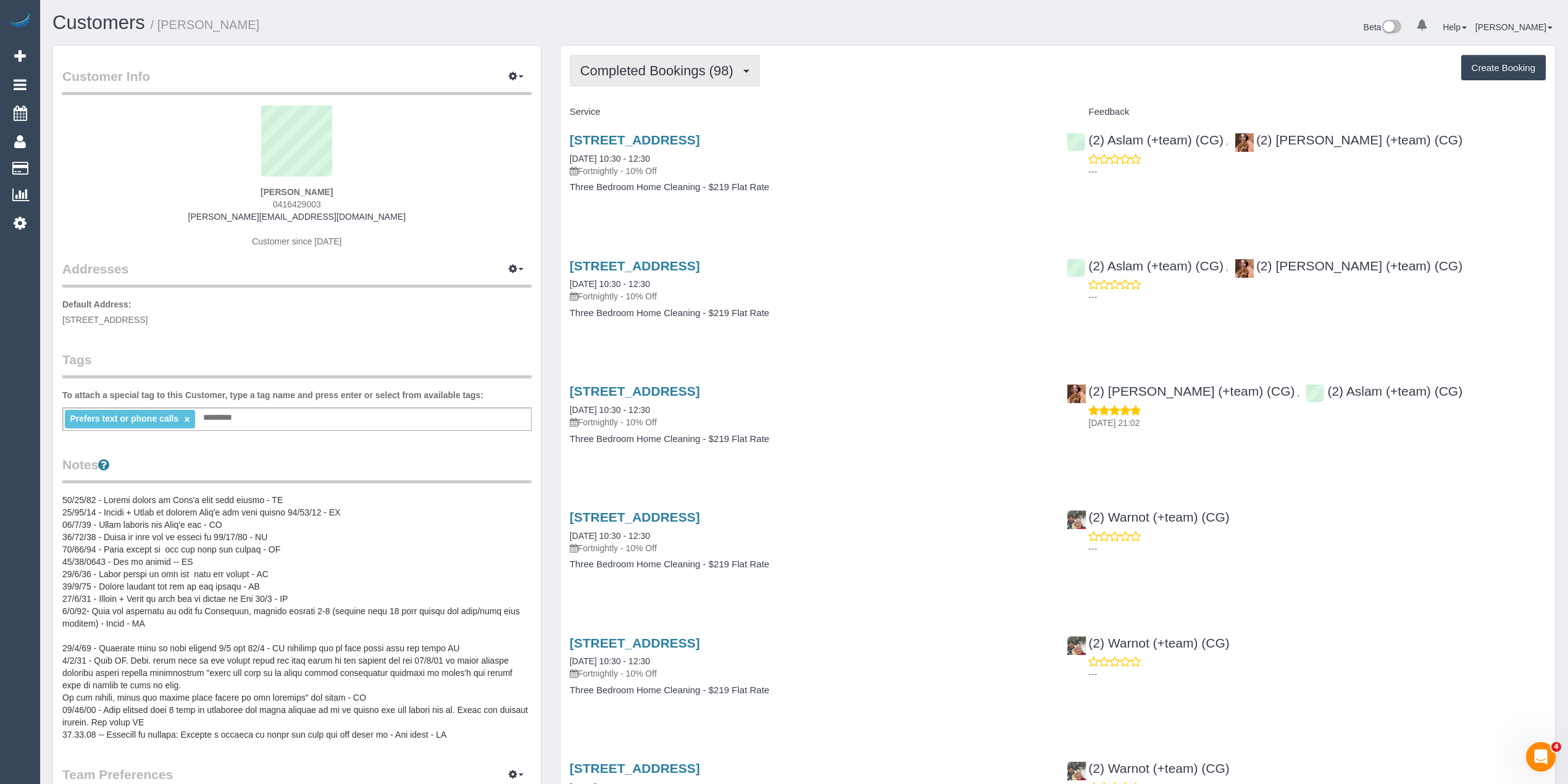
click at [657, 68] on span "Completed Bookings (98)" at bounding box center [660, 71] width 159 height 15
click at [668, 111] on link "Upcoming Bookings (12)" at bounding box center [637, 115] width 133 height 16
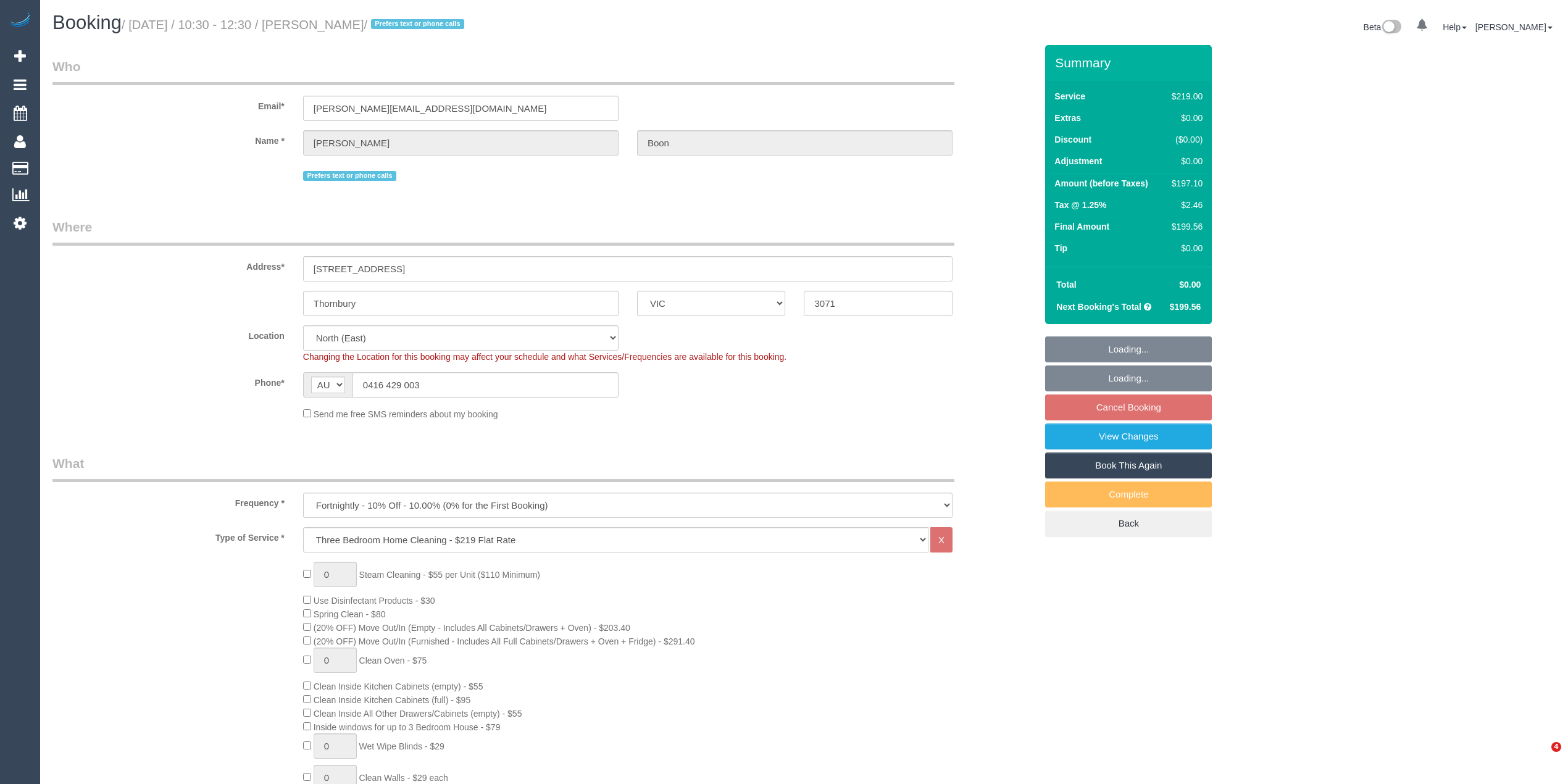
select select "VIC"
select select "number:32"
select select "number:35"
select select "22760"
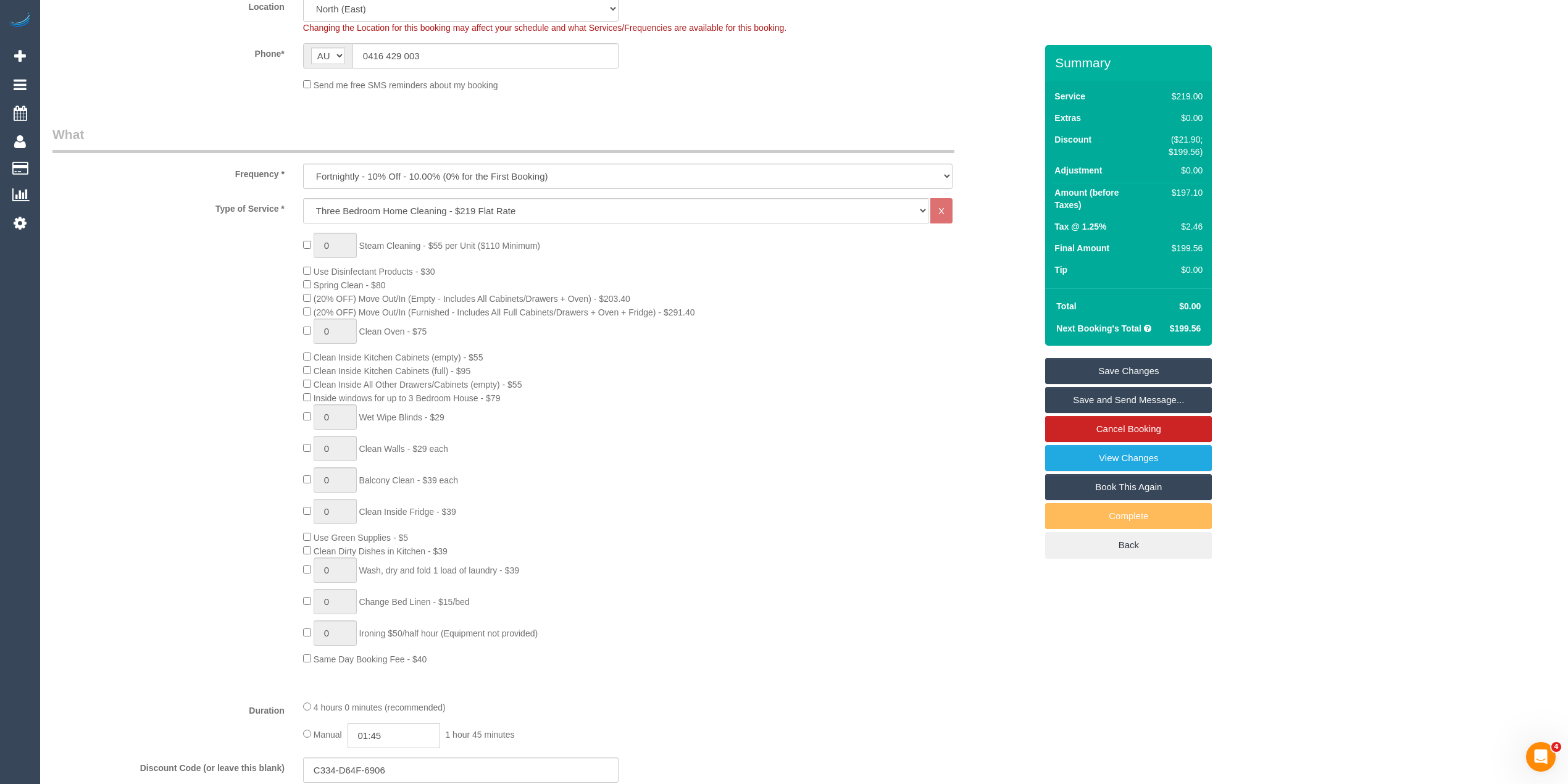
scroll to position [274, 0]
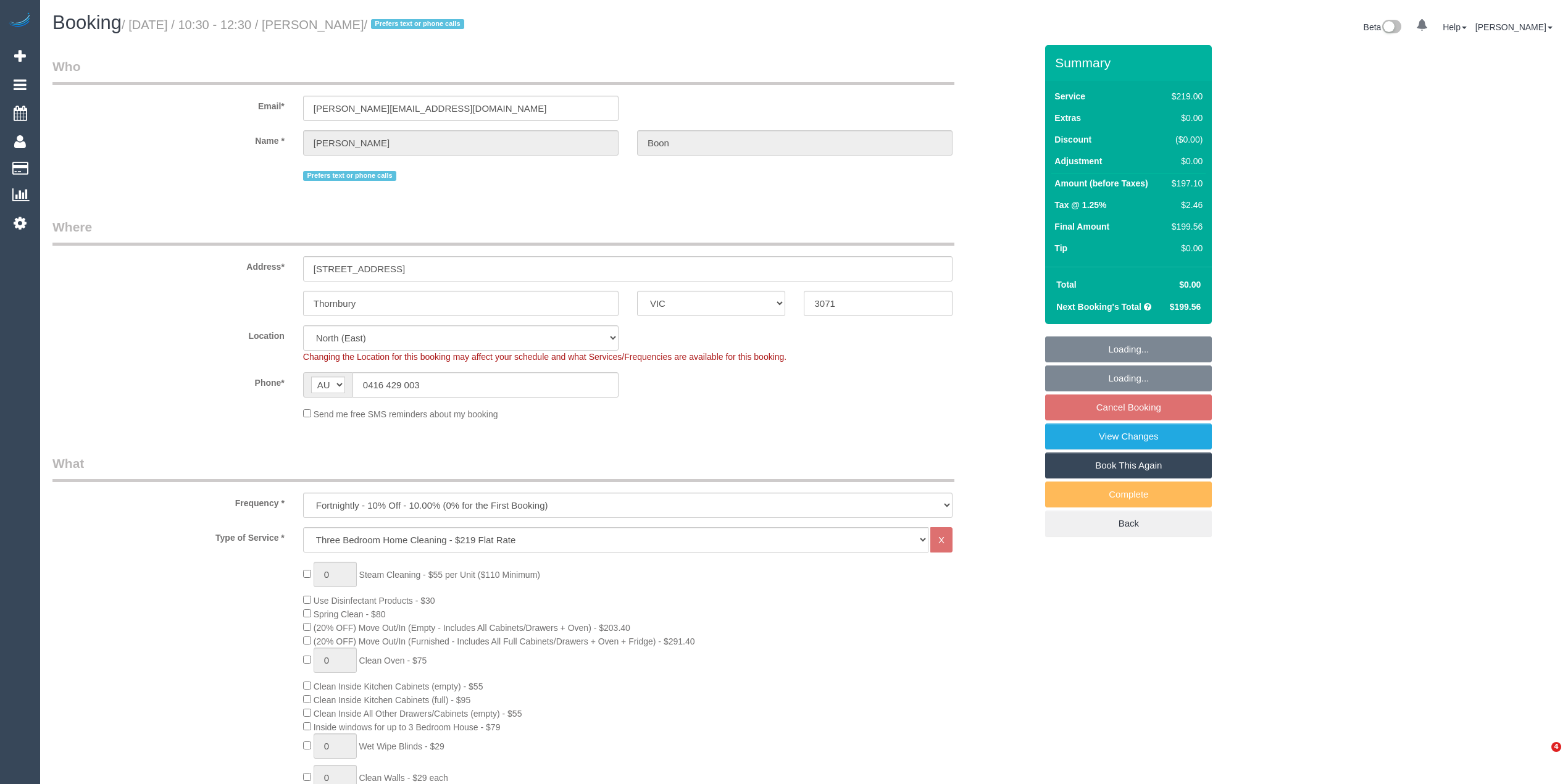
select select "VIC"
select select "number:32"
select select "number:35"
select select "object:798"
select select "22760"
